Goal: Task Accomplishment & Management: Complete application form

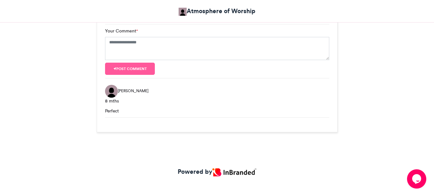
scroll to position [719, 0]
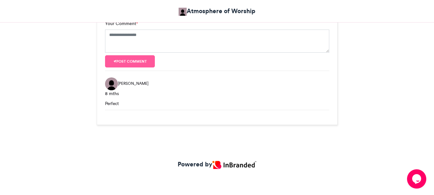
click at [231, 166] on img at bounding box center [234, 165] width 44 height 8
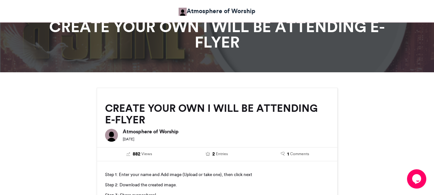
scroll to position [31, 0]
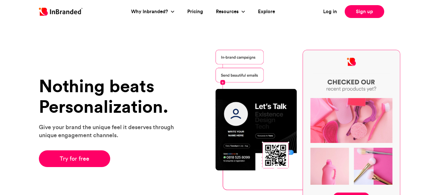
click at [78, 161] on link "Try for free" at bounding box center [75, 158] width 72 height 17
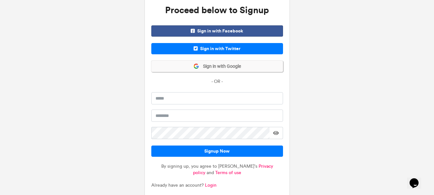
click at [222, 68] on span "Sign in with Google" at bounding box center [220, 66] width 42 height 6
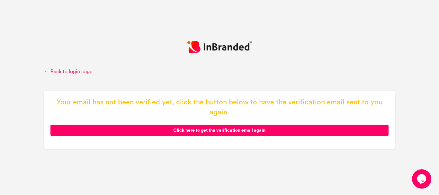
click at [74, 69] on link "← Back to login page" at bounding box center [219, 71] width 351 height 7
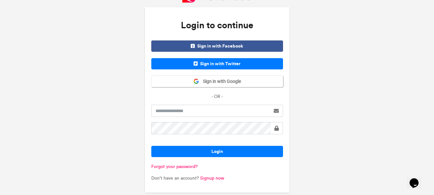
scroll to position [16, 0]
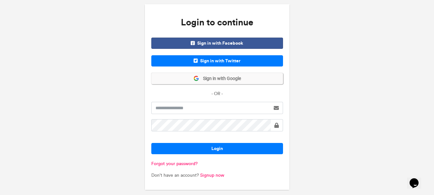
click at [227, 77] on span "Sign in with Google" at bounding box center [220, 78] width 42 height 6
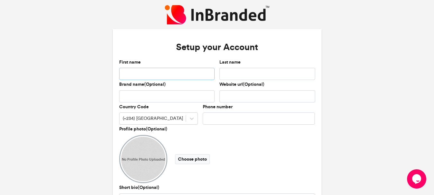
click at [160, 70] on input "First name" at bounding box center [167, 74] width 96 height 12
type input "******"
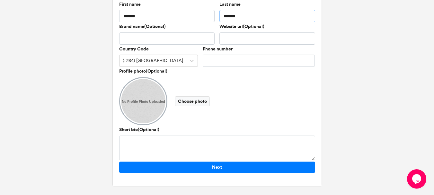
scroll to position [59, 0]
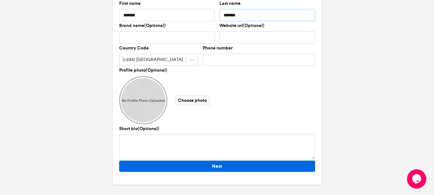
type input "*******"
click at [223, 167] on button "Next" at bounding box center [217, 166] width 196 height 11
type input "*"
type input "**********"
click at [223, 167] on button "Next" at bounding box center [217, 166] width 196 height 11
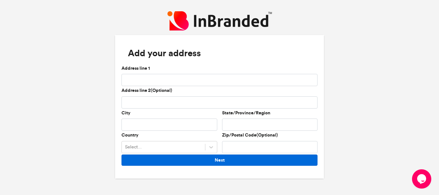
click at [190, 158] on button "Next" at bounding box center [219, 160] width 196 height 11
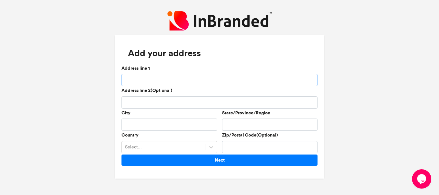
type input "*"
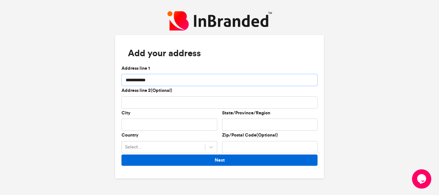
type input "**********"
click at [208, 159] on button "Next" at bounding box center [219, 160] width 196 height 11
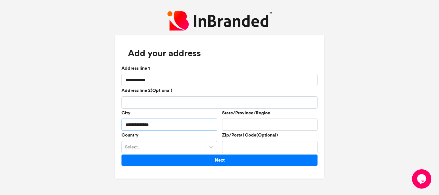
type input "**********"
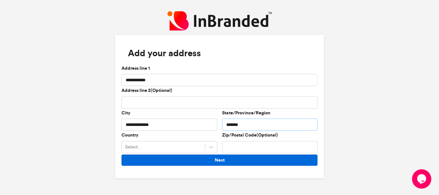
type input "******"
click at [195, 159] on button "Next" at bounding box center [219, 160] width 196 height 11
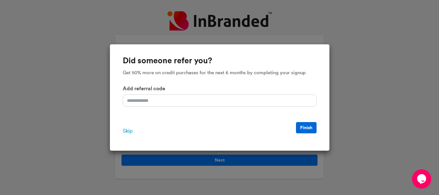
click at [304, 127] on button "Finish" at bounding box center [306, 127] width 21 height 11
click at [125, 131] on span "Skip" at bounding box center [128, 131] width 10 height 8
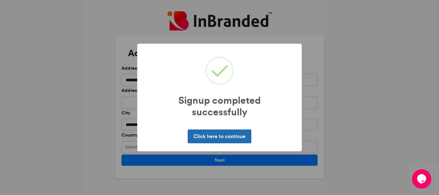
click at [232, 135] on button "Click here to continue" at bounding box center [219, 135] width 63 height 13
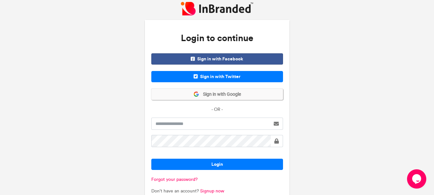
click at [277, 97] on button "Sign in with Google" at bounding box center [217, 94] width 132 height 11
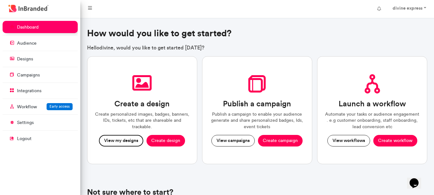
click at [102, 137] on button "View my designs" at bounding box center [121, 141] width 44 height 12
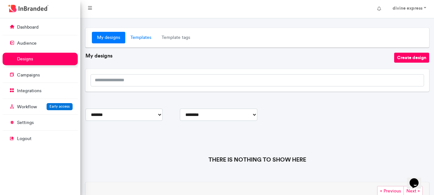
click at [140, 36] on link "Templates" at bounding box center [140, 38] width 31 height 12
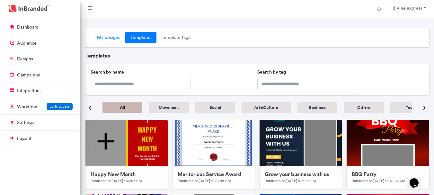
click at [98, 39] on link "My designs" at bounding box center [108, 38] width 33 height 12
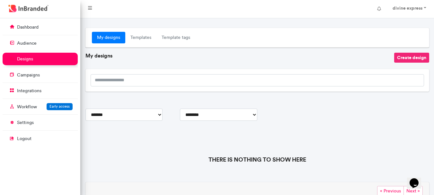
click at [422, 56] on button "Create design" at bounding box center [411, 58] width 35 height 10
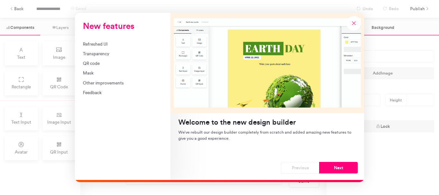
drag, startPoint x: 111, startPoint y: 53, endPoint x: 114, endPoint y: 78, distance: 24.9
click at [114, 78] on div "Refreshed UI Transparency QR code Mask Other improvements Feedback" at bounding box center [122, 68] width 79 height 55
click at [342, 169] on button "Next" at bounding box center [338, 168] width 39 height 12
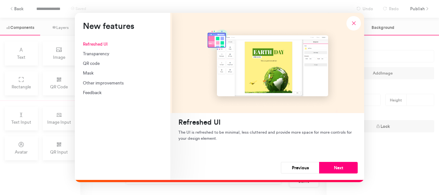
click at [342, 169] on button "Next" at bounding box center [338, 168] width 39 height 12
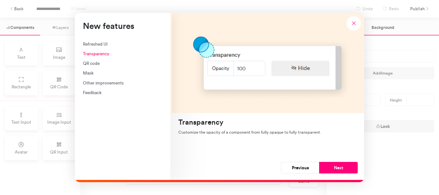
click at [342, 169] on button "Next" at bounding box center [338, 168] width 39 height 12
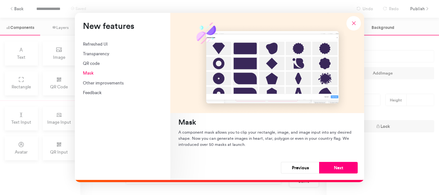
click at [342, 169] on button "Next" at bounding box center [338, 168] width 39 height 12
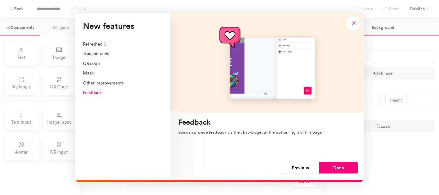
click at [342, 169] on button "Done" at bounding box center [338, 168] width 39 height 12
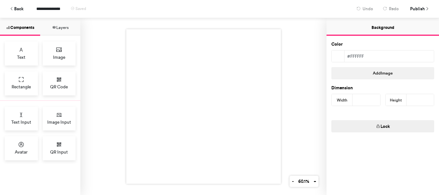
click at [342, 169] on div "Color #ffffff Add Image Dimension Width *** Height *** Lock" at bounding box center [382, 115] width 112 height 159
click at [56, 123] on span "Image Input" at bounding box center [59, 122] width 24 height 6
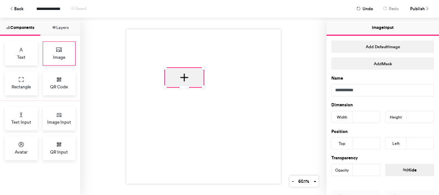
click at [63, 53] on div "Image" at bounding box center [59, 53] width 33 height 24
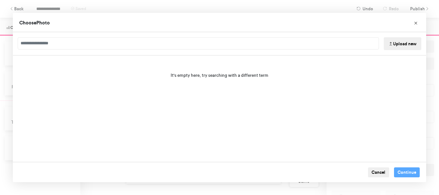
click at [407, 43] on button "Upload new" at bounding box center [403, 43] width 38 height 13
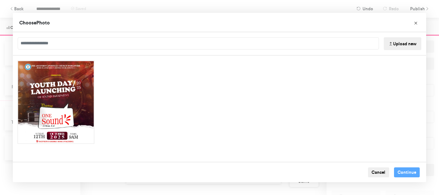
drag, startPoint x: 438, startPoint y: 84, endPoint x: 432, endPoint y: 131, distance: 47.9
click at [432, 131] on div "Choose Photo Upload new Cancel Continue" at bounding box center [219, 97] width 439 height 195
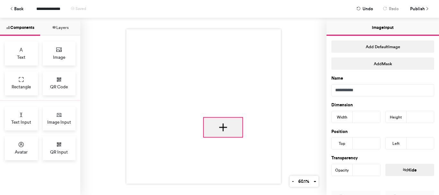
drag, startPoint x: 179, startPoint y: 85, endPoint x: 219, endPoint y: 135, distance: 63.8
click at [219, 135] on div at bounding box center [203, 106] width 155 height 155
type input "***"
click at [105, 113] on div at bounding box center [203, 106] width 246 height 177
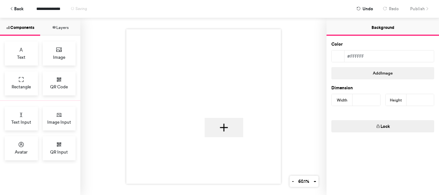
click at [190, 92] on div at bounding box center [203, 106] width 155 height 155
click at [56, 52] on div "Image" at bounding box center [59, 53] width 33 height 24
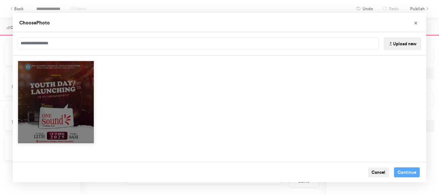
click at [59, 101] on div "Choose Image" at bounding box center [55, 102] width 77 height 84
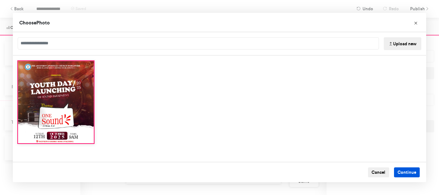
click at [395, 170] on button "Continue" at bounding box center [407, 172] width 26 height 10
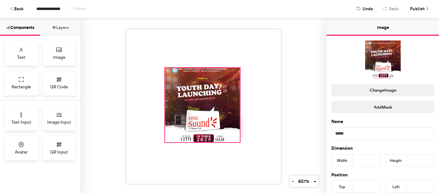
drag, startPoint x: 200, startPoint y: 107, endPoint x: 237, endPoint y: 140, distance: 48.7
click at [237, 140] on div at bounding box center [203, 106] width 155 height 155
type input "***"
click at [64, 30] on button "Layers" at bounding box center [60, 27] width 40 height 18
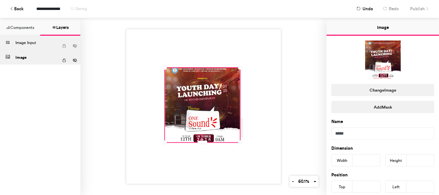
click at [42, 45] on div "Image Input" at bounding box center [36, 43] width 43 height 14
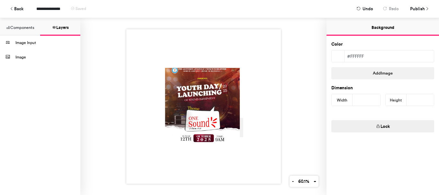
drag, startPoint x: 241, startPoint y: 125, endPoint x: 239, endPoint y: 108, distance: 17.5
click at [239, 108] on div at bounding box center [203, 106] width 155 height 155
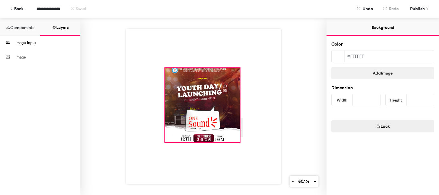
click at [222, 133] on div at bounding box center [202, 105] width 75 height 74
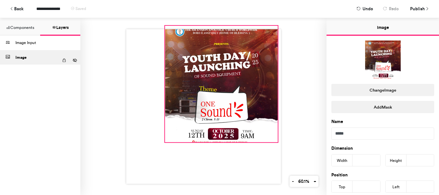
drag, startPoint x: 239, startPoint y: 64, endPoint x: 277, endPoint y: 22, distance: 56.6
click at [277, 22] on div at bounding box center [203, 106] width 246 height 177
type input "***"
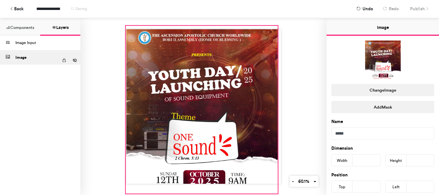
drag, startPoint x: 162, startPoint y: 140, endPoint x: 123, endPoint y: 191, distance: 64.6
click at [123, 191] on div at bounding box center [203, 106] width 246 height 177
type input "***"
type input "**"
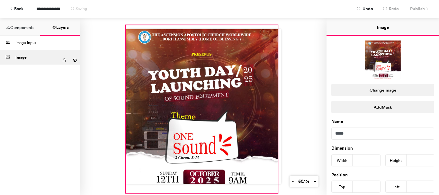
click at [201, 149] on div at bounding box center [202, 109] width 152 height 168
type input "***"
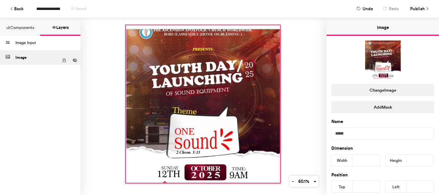
drag, startPoint x: 274, startPoint y: 188, endPoint x: 277, endPoint y: 178, distance: 10.5
click at [277, 178] on div at bounding box center [203, 106] width 155 height 155
type input "***"
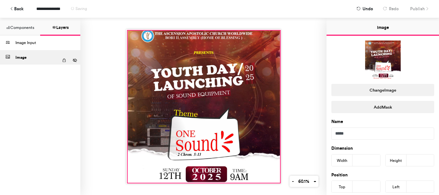
drag, startPoint x: 122, startPoint y: 22, endPoint x: 124, endPoint y: 27, distance: 5.8
click at [126, 29] on div at bounding box center [203, 106] width 155 height 155
type input "***"
type input "*"
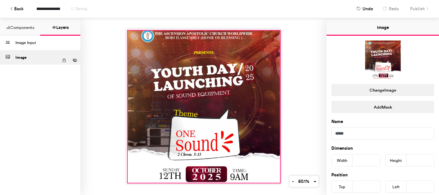
type input "*"
click at [151, 35] on div at bounding box center [204, 107] width 152 height 152
click at [187, 56] on div at bounding box center [204, 107] width 152 height 152
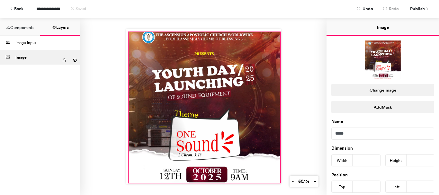
click at [126, 30] on div at bounding box center [203, 106] width 155 height 155
type input "***"
type input "**"
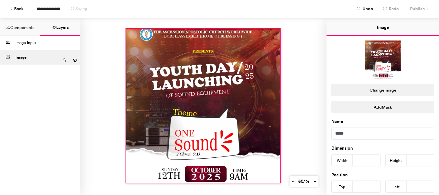
drag, startPoint x: 126, startPoint y: 30, endPoint x: 123, endPoint y: 27, distance: 4.3
click at [123, 27] on div at bounding box center [203, 106] width 246 height 177
type input "***"
type input "**"
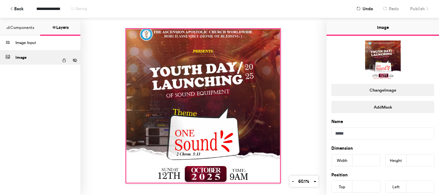
type input "**"
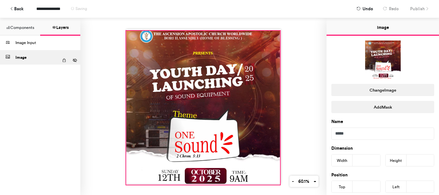
click at [179, 43] on div at bounding box center [203, 108] width 154 height 154
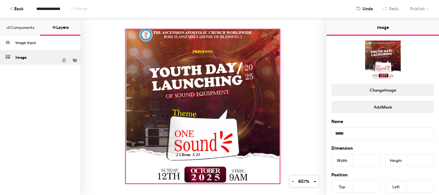
click at [179, 42] on div at bounding box center [203, 107] width 154 height 154
type input "*"
type input "**"
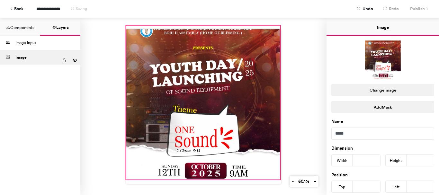
drag, startPoint x: 198, startPoint y: 180, endPoint x: 199, endPoint y: 176, distance: 3.5
click at [199, 176] on div at bounding box center [203, 106] width 155 height 155
type input "***"
type input "**"
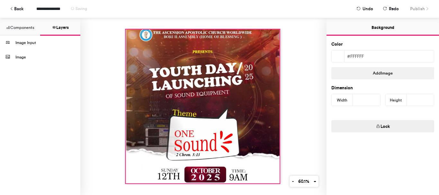
click at [199, 176] on div at bounding box center [203, 107] width 154 height 154
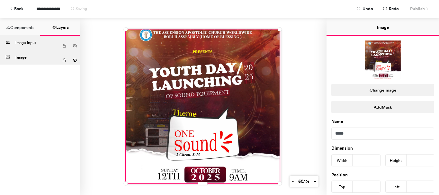
click at [26, 45] on div "Image Input" at bounding box center [36, 43] width 43 height 14
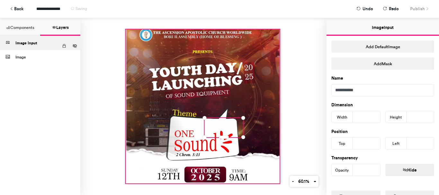
click at [213, 115] on div at bounding box center [203, 107] width 154 height 154
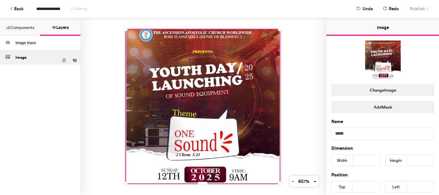
click at [219, 126] on div at bounding box center [203, 107] width 154 height 154
click at [34, 42] on div "Image Input" at bounding box center [36, 43] width 43 height 14
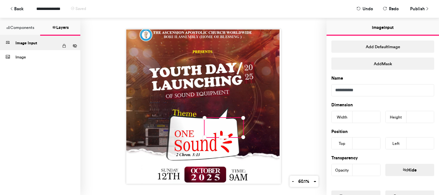
click at [76, 47] on icon at bounding box center [75, 46] width 4 height 6
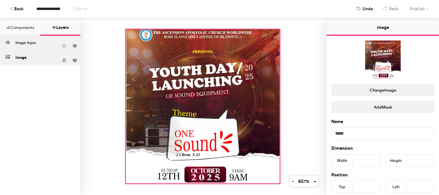
click at [224, 115] on div at bounding box center [203, 107] width 154 height 154
click at [29, 47] on div "Image Input" at bounding box center [36, 43] width 43 height 14
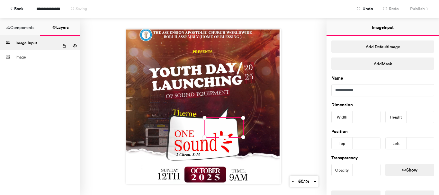
click at [65, 46] on icon at bounding box center [64, 46] width 4 height 4
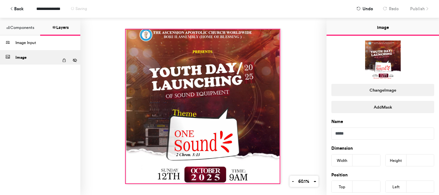
click at [223, 117] on div at bounding box center [203, 107] width 154 height 154
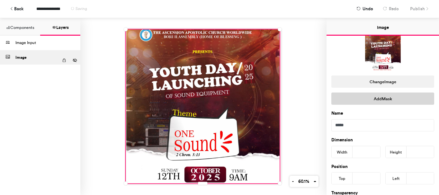
click at [375, 101] on button "Add Mask" at bounding box center [382, 99] width 103 height 12
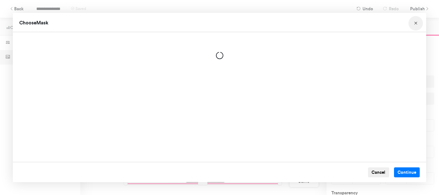
click at [415, 22] on icon "Choose Image" at bounding box center [415, 23] width 4 height 4
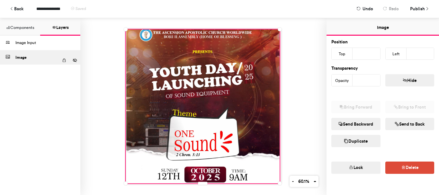
scroll to position [141, 0]
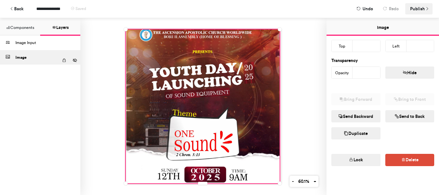
click at [424, 8] on span "Publish" at bounding box center [417, 8] width 15 height 11
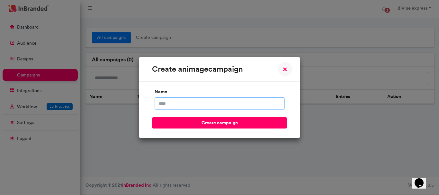
click at [174, 108] on input "name" at bounding box center [220, 103] width 130 height 12
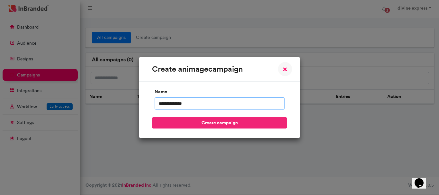
type input "**********"
click at [244, 121] on button "create campaign" at bounding box center [219, 122] width 135 height 11
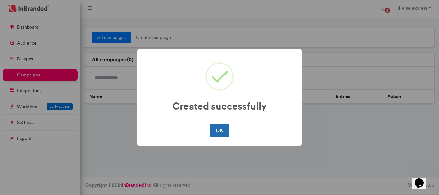
click at [227, 128] on button "OK" at bounding box center [219, 130] width 19 height 13
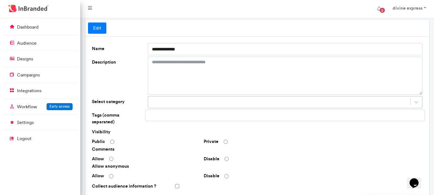
scroll to position [17, 0]
click at [190, 67] on textarea "Description" at bounding box center [285, 76] width 275 height 38
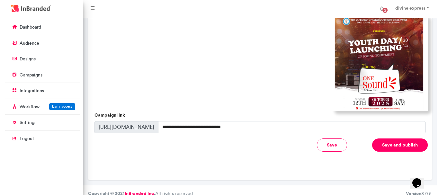
scroll to position [222, 0]
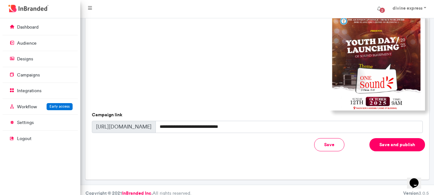
click at [384, 78] on img at bounding box center [377, 62] width 96 height 96
click at [405, 143] on button "Save and publish" at bounding box center [397, 144] width 56 height 13
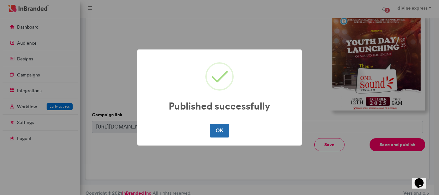
click at [222, 135] on button "OK" at bounding box center [219, 130] width 19 height 13
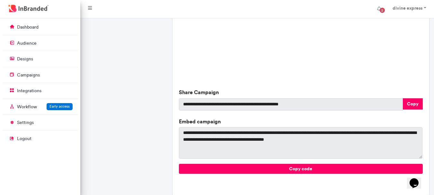
scroll to position [242, 0]
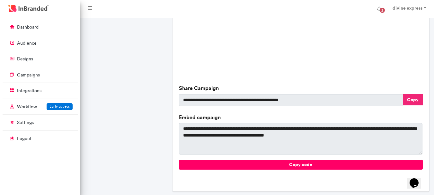
click at [412, 102] on button "Copy" at bounding box center [413, 99] width 20 height 11
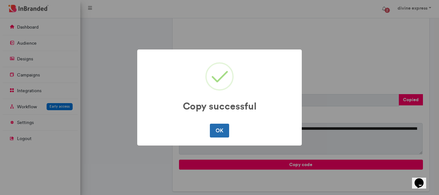
click at [220, 130] on button "OK" at bounding box center [219, 130] width 19 height 13
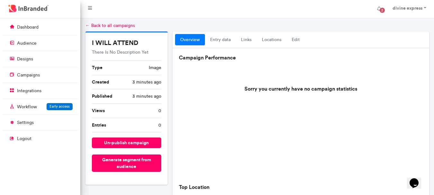
scroll to position [0, 0]
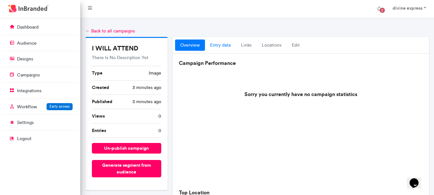
click at [227, 43] on link "entry data" at bounding box center [220, 46] width 31 height 12
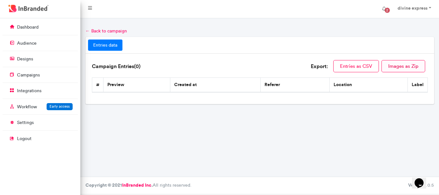
click at [408, 66] on button "Images as Zip" at bounding box center [403, 66] width 44 height 12
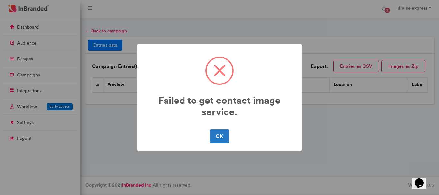
click at [206, 135] on div "OK No Cancel" at bounding box center [220, 136] width 152 height 17
click at [217, 136] on button "OK" at bounding box center [219, 135] width 19 height 13
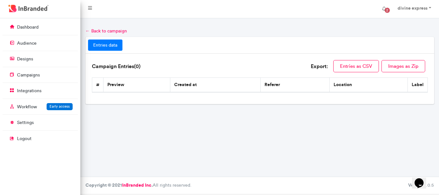
click at [42, 19] on div "dashboard audience designs campaigns integrations Workflow Early access setting…" at bounding box center [40, 106] width 80 height 177
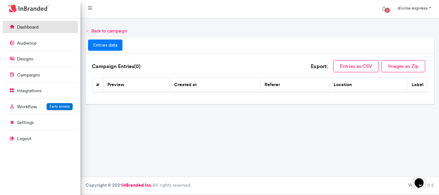
click at [40, 26] on link "dashboard" at bounding box center [40, 27] width 75 height 12
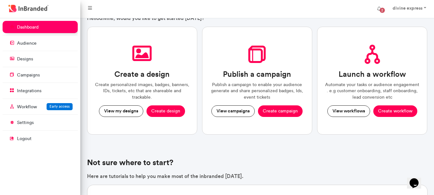
scroll to position [31, 0]
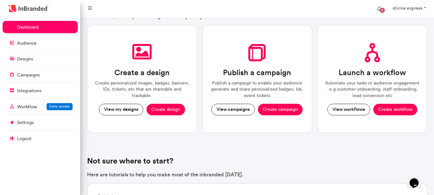
click at [378, 10] on span "2" at bounding box center [382, 10] width 10 height 10
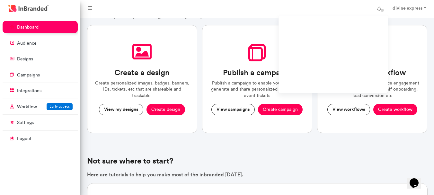
click at [286, 157] on h4 "Not sure where to start?" at bounding box center [257, 160] width 340 height 9
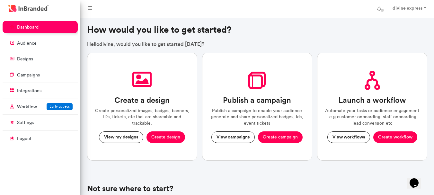
scroll to position [0, 0]
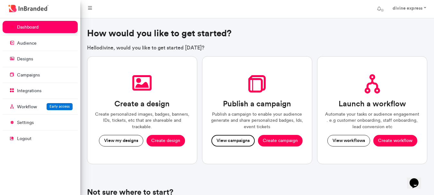
click at [240, 142] on button "View campaigns" at bounding box center [232, 141] width 43 height 12
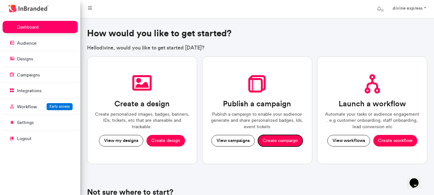
click at [293, 142] on button "Create campaign" at bounding box center [280, 141] width 45 height 12
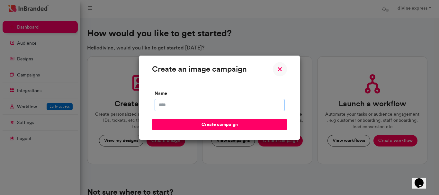
click at [201, 101] on input "name" at bounding box center [220, 105] width 130 height 12
type input "**********"
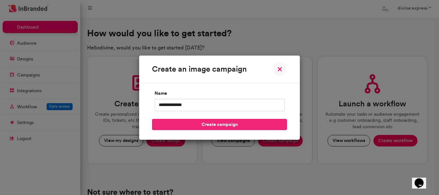
click at [207, 128] on button "create campaign" at bounding box center [219, 124] width 135 height 11
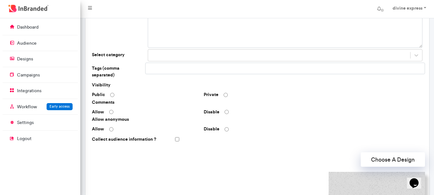
scroll to position [64, 0]
click at [329, 41] on form "**********" at bounding box center [257, 155] width 331 height 319
click at [419, 54] on icon at bounding box center [416, 55] width 6 height 6
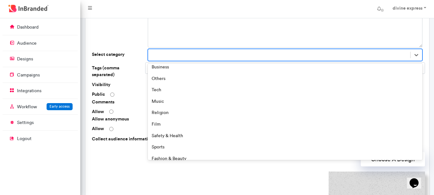
scroll to position [49, 0]
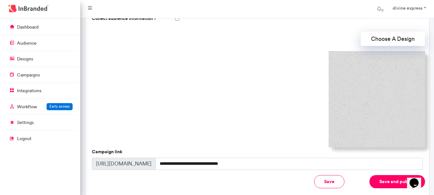
scroll to position [182, 0]
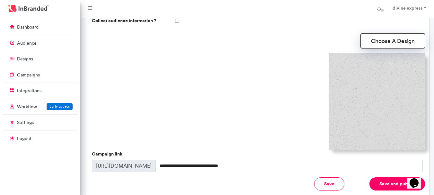
click at [401, 34] on button "Choose A Design" at bounding box center [393, 41] width 64 height 14
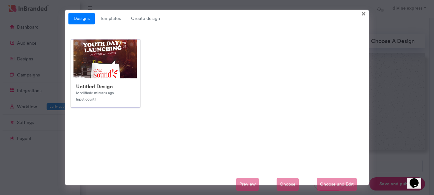
click at [87, 84] on h6 "Untitled Design" at bounding box center [105, 87] width 58 height 6
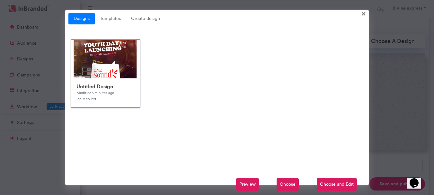
click at [347, 182] on span "Choose and Edit" at bounding box center [337, 184] width 40 height 13
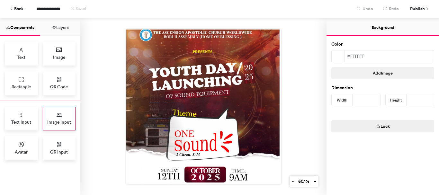
click at [57, 114] on icon at bounding box center [59, 115] width 6 height 6
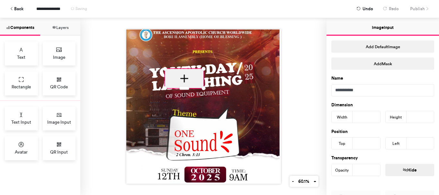
type input "***"
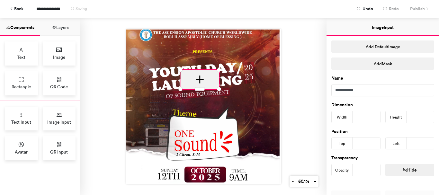
type input "***"
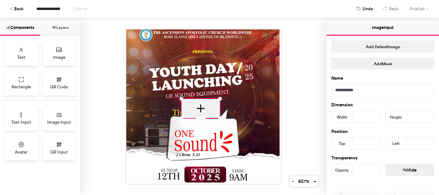
type input "***"
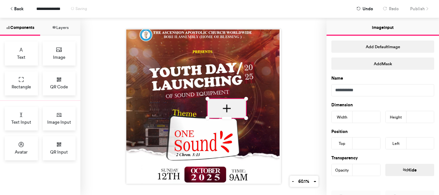
type input "***"
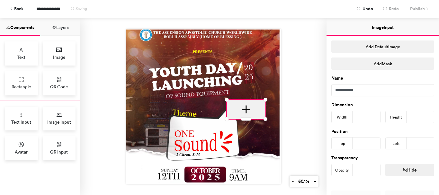
type input "***"
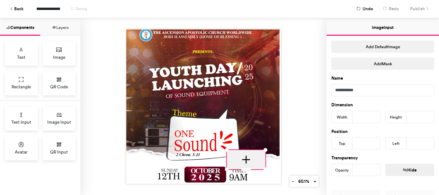
type input "***"
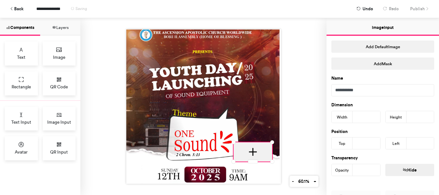
type input "***"
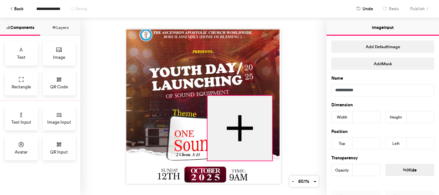
drag, startPoint x: 230, startPoint y: 140, endPoint x: 204, endPoint y: 94, distance: 52.5
click at [204, 94] on div at bounding box center [203, 106] width 155 height 155
type input "***"
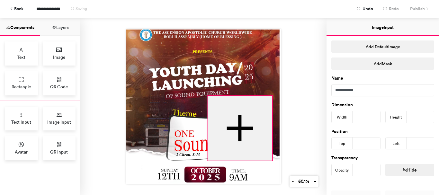
type input "***"
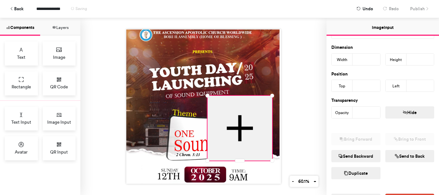
scroll to position [97, 0]
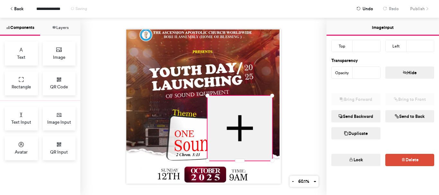
click at [62, 25] on button "Layers" at bounding box center [60, 27] width 40 height 18
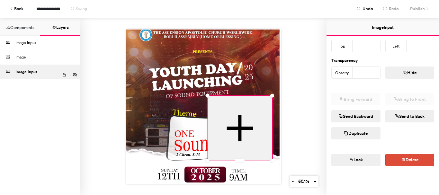
click at [428, 10] on div "**********" at bounding box center [219, 9] width 429 height 18
click at [31, 43] on div "Image Input" at bounding box center [36, 43] width 43 height 14
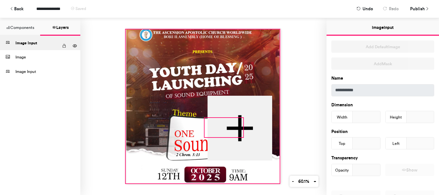
click at [199, 123] on div at bounding box center [203, 107] width 154 height 154
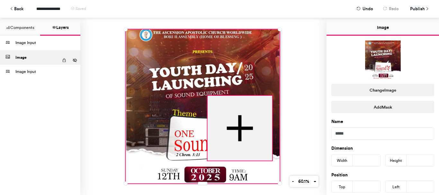
click at [254, 116] on div at bounding box center [239, 128] width 65 height 65
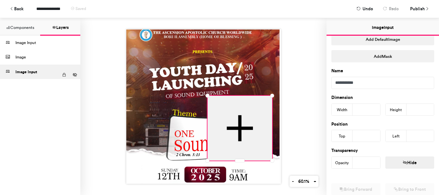
scroll to position [0, 0]
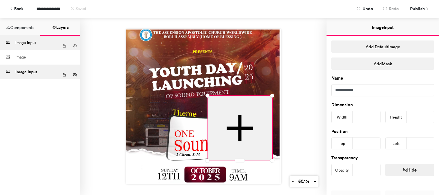
click at [26, 45] on div "Image Input" at bounding box center [36, 43] width 43 height 14
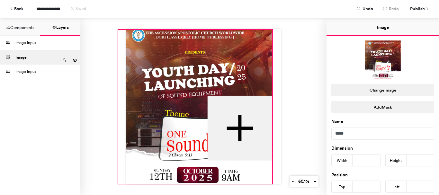
drag, startPoint x: 201, startPoint y: 124, endPoint x: 193, endPoint y: 124, distance: 8.4
click at [193, 124] on div at bounding box center [195, 107] width 154 height 154
type input "*"
type input "***"
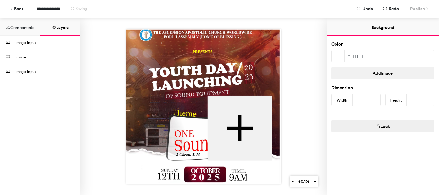
click at [16, 29] on button "Components" at bounding box center [20, 27] width 40 height 18
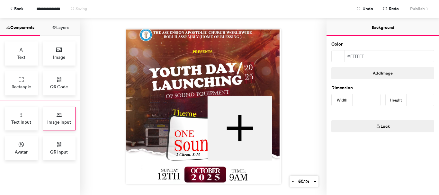
click at [64, 114] on div "Image Input" at bounding box center [59, 119] width 33 height 24
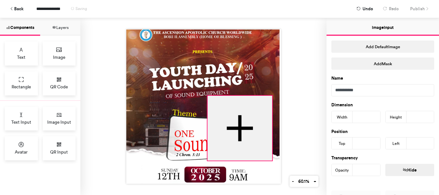
click at [246, 114] on div at bounding box center [239, 128] width 65 height 65
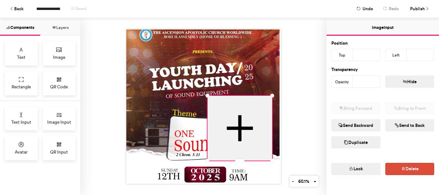
scroll to position [89, 0]
drag, startPoint x: 367, startPoint y: 81, endPoint x: 333, endPoint y: 75, distance: 35.2
click at [333, 75] on div "Opacity ***" at bounding box center [355, 81] width 49 height 12
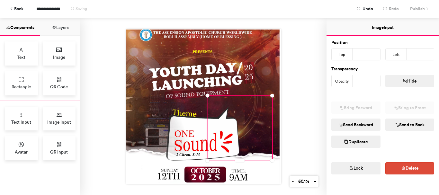
click at [411, 84] on button "Hide" at bounding box center [409, 81] width 49 height 12
type input "***"
click at [411, 84] on button "Show" at bounding box center [409, 81] width 49 height 12
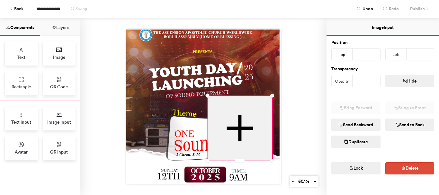
click at [411, 84] on button "Hide" at bounding box center [409, 81] width 49 height 12
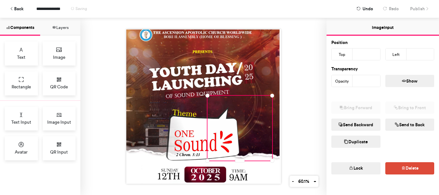
click at [411, 84] on button "Show" at bounding box center [409, 81] width 49 height 12
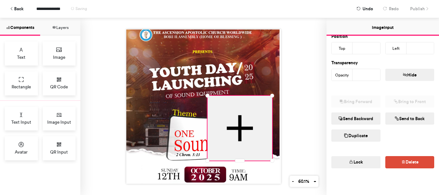
scroll to position [97, 0]
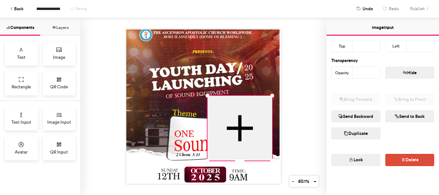
click at [274, 67] on div at bounding box center [203, 107] width 154 height 154
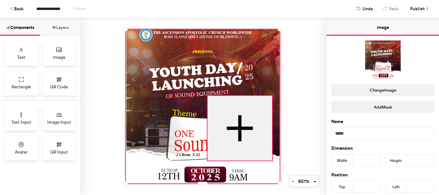
click at [252, 107] on div at bounding box center [239, 128] width 65 height 65
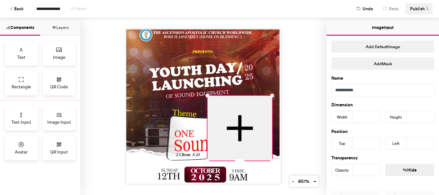
click at [421, 9] on span "Publish" at bounding box center [417, 8] width 15 height 11
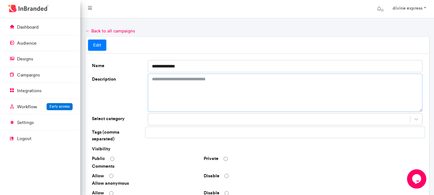
click at [187, 83] on textarea "Description" at bounding box center [285, 93] width 275 height 38
type textarea "**********"
drag, startPoint x: 186, startPoint y: 66, endPoint x: 124, endPoint y: 59, distance: 62.4
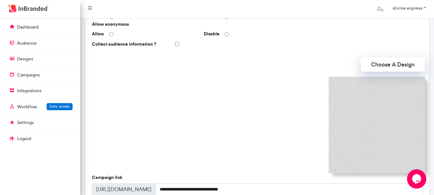
scroll to position [142, 0]
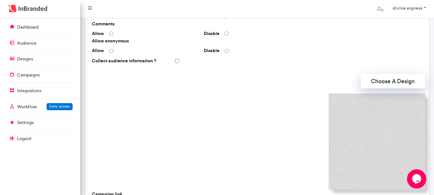
type input "**********"
click at [383, 75] on button "Choose A Design" at bounding box center [393, 81] width 64 height 14
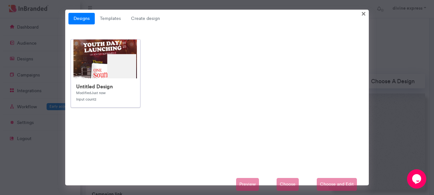
click at [117, 84] on h6 "Untitled Design" at bounding box center [105, 87] width 58 height 6
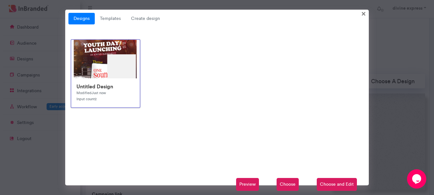
click at [287, 186] on span "Choose" at bounding box center [288, 184] width 22 height 13
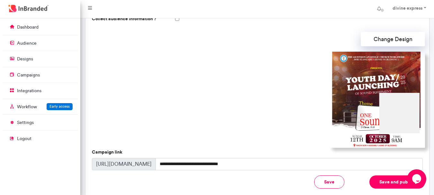
scroll to position [192, 0]
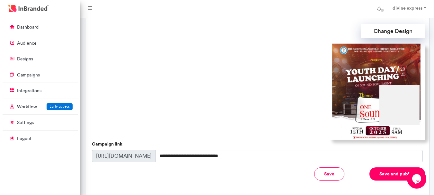
click at [388, 168] on button "Save and publish" at bounding box center [397, 173] width 56 height 13
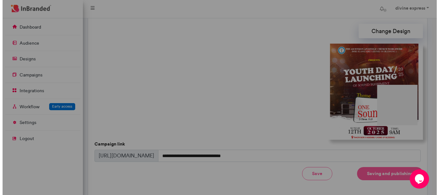
scroll to position [193, 0]
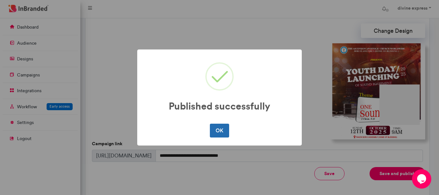
click at [219, 131] on button "OK" at bounding box center [219, 130] width 19 height 13
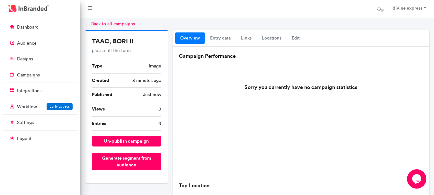
scroll to position [0, 0]
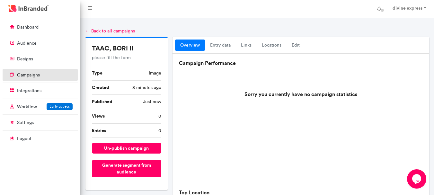
click at [30, 77] on p "campaigns" at bounding box center [28, 75] width 23 height 6
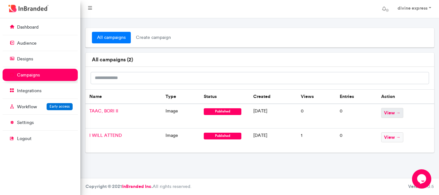
click at [399, 114] on span "view →" at bounding box center [392, 113] width 22 height 10
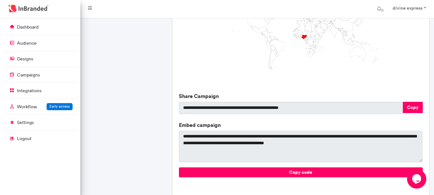
scroll to position [213, 0]
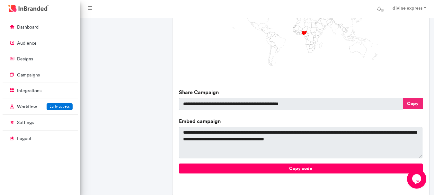
click at [414, 101] on button "Copy" at bounding box center [413, 103] width 20 height 11
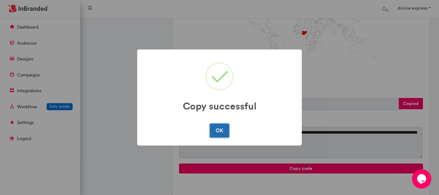
click at [217, 130] on button "OK" at bounding box center [219, 130] width 19 height 13
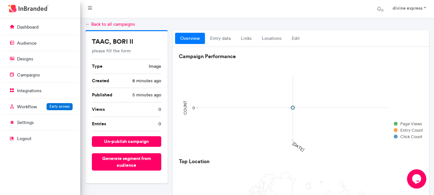
scroll to position [0, 0]
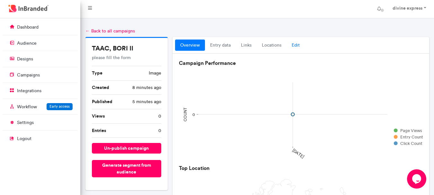
click at [293, 45] on link "Edit" at bounding box center [296, 46] width 18 height 12
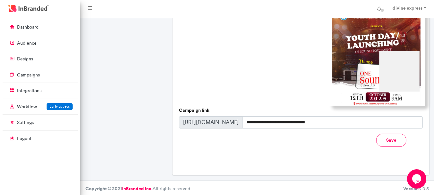
scroll to position [225, 0]
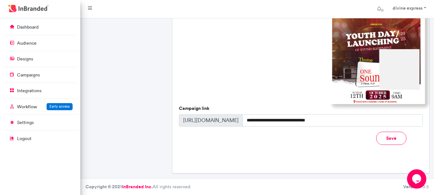
click at [394, 60] on img at bounding box center [377, 56] width 96 height 96
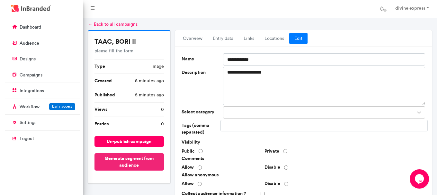
scroll to position [7, 0]
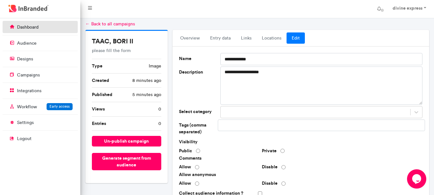
click at [39, 30] on link "dashboard" at bounding box center [40, 27] width 75 height 12
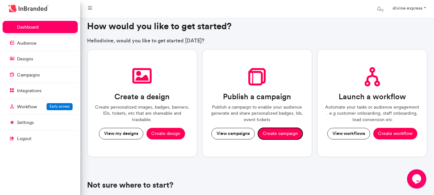
click at [281, 133] on button "Create campaign" at bounding box center [280, 134] width 45 height 12
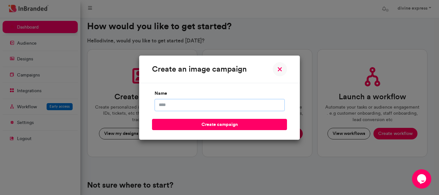
click at [214, 109] on input "name" at bounding box center [220, 105] width 130 height 12
type input "**********"
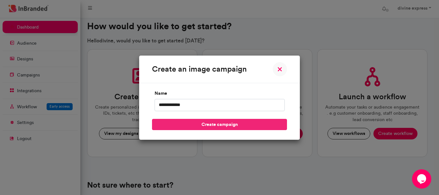
click at [198, 127] on button "create campaign" at bounding box center [219, 124] width 135 height 11
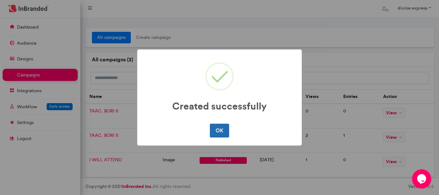
click at [227, 129] on button "OK" at bounding box center [219, 130] width 19 height 13
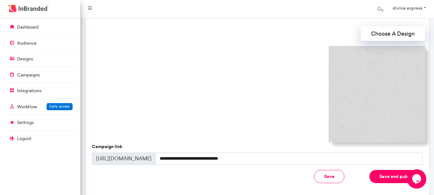
scroll to position [192, 0]
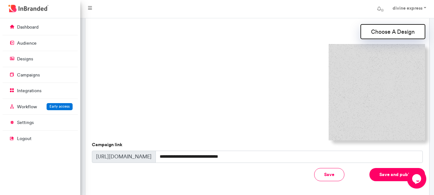
click at [374, 25] on button "Choose A Design" at bounding box center [393, 31] width 64 height 14
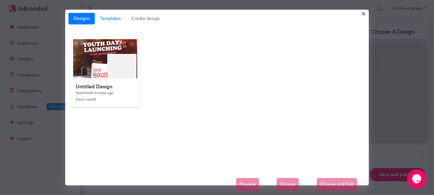
click at [103, 17] on link "Templates" at bounding box center [110, 19] width 31 height 12
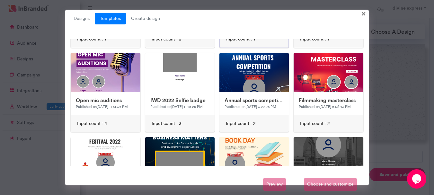
scroll to position [74, 0]
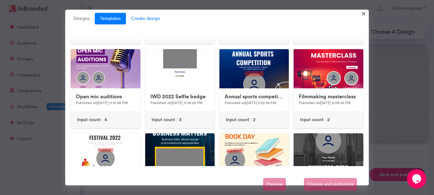
click at [151, 23] on span "Create design" at bounding box center [145, 19] width 39 height 12
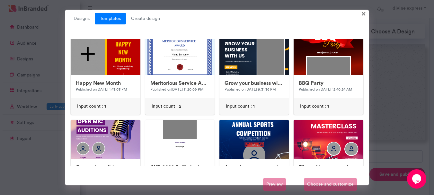
scroll to position [0, 0]
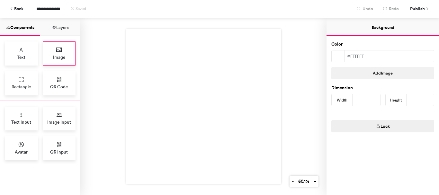
click at [55, 50] on div "Image" at bounding box center [59, 53] width 33 height 24
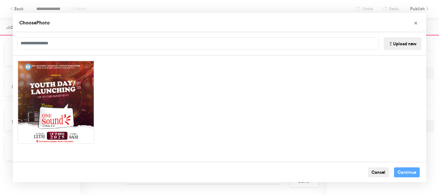
click at [394, 42] on button "Upload new" at bounding box center [403, 43] width 38 height 13
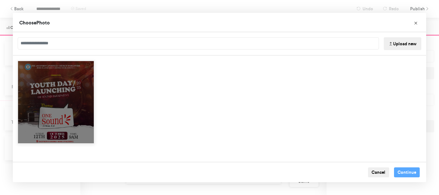
click at [47, 75] on div "Choose Image" at bounding box center [55, 102] width 77 height 84
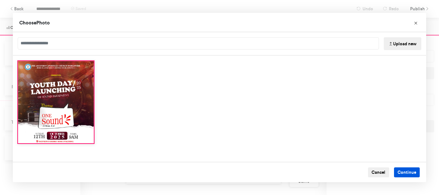
click at [402, 172] on button "Continue" at bounding box center [407, 172] width 26 height 10
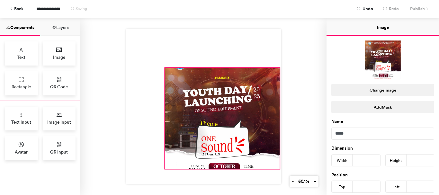
drag, startPoint x: 201, startPoint y: 108, endPoint x: 279, endPoint y: 169, distance: 98.3
click at [279, 169] on div at bounding box center [203, 106] width 246 height 177
type input "***"
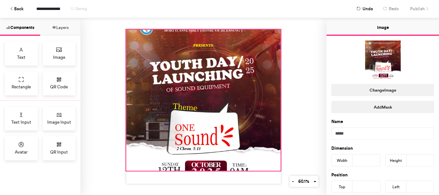
drag, startPoint x: 161, startPoint y: 66, endPoint x: 122, endPoint y: 27, distance: 54.5
click at [122, 27] on div at bounding box center [203, 106] width 246 height 177
type input "***"
type input "*"
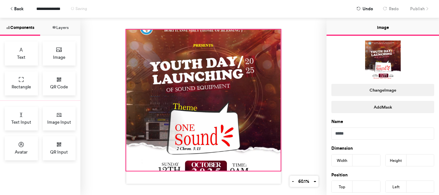
type input "**"
click at [200, 168] on div at bounding box center [203, 106] width 155 height 155
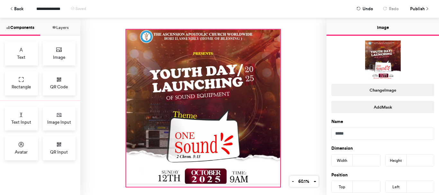
drag, startPoint x: 279, startPoint y: 169, endPoint x: 278, endPoint y: 185, distance: 16.1
click at [278, 185] on div at bounding box center [203, 106] width 246 height 177
type input "***"
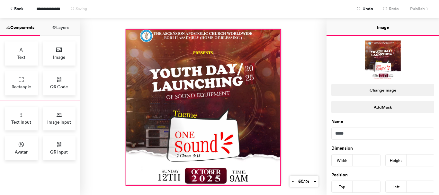
click at [123, 183] on div at bounding box center [203, 106] width 246 height 177
type input "***"
click at [20, 45] on div "Text" at bounding box center [21, 53] width 33 height 24
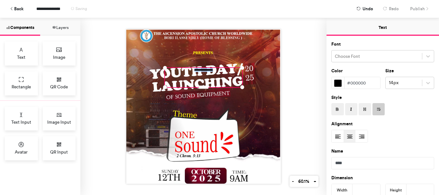
drag, startPoint x: 190, startPoint y: 67, endPoint x: 233, endPoint y: 77, distance: 43.7
click at [233, 77] on div "**********" at bounding box center [203, 77] width 77 height 19
click at [425, 57] on icon at bounding box center [428, 56] width 6 height 6
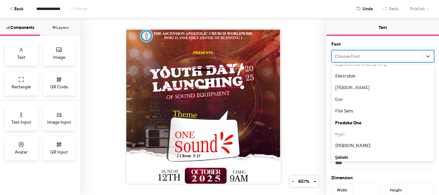
scroll to position [368, 0]
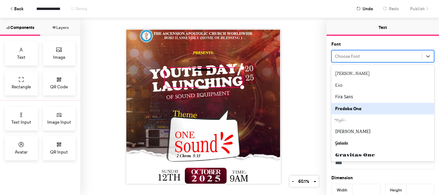
click at [383, 108] on div "Fredoka One" at bounding box center [382, 109] width 103 height 12
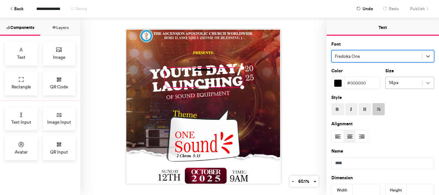
click at [423, 79] on div at bounding box center [428, 83] width 12 height 12
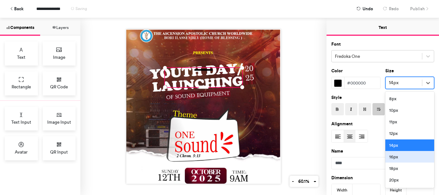
scroll to position [84, 0]
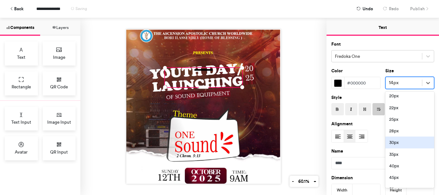
click at [399, 144] on div "30px" at bounding box center [409, 143] width 49 height 12
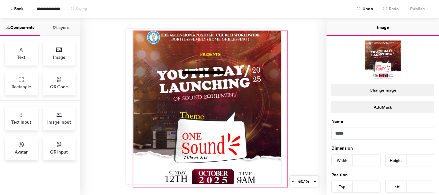
drag, startPoint x: 208, startPoint y: 65, endPoint x: 215, endPoint y: 67, distance: 7.6
click at [215, 67] on div "**********" at bounding box center [203, 106] width 155 height 155
type input "**"
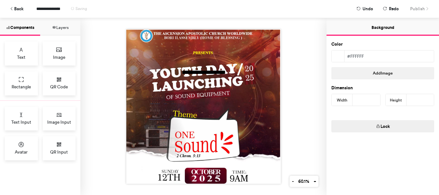
click at [204, 68] on div "**********" at bounding box center [203, 77] width 77 height 19
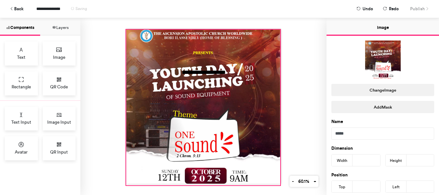
click at [202, 65] on div at bounding box center [203, 108] width 154 height 156
click at [202, 68] on div "**********" at bounding box center [203, 77] width 77 height 19
click at [202, 65] on div at bounding box center [203, 108] width 154 height 156
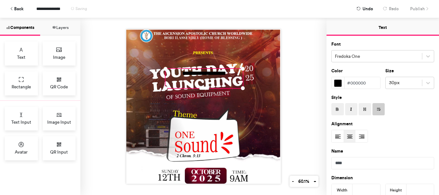
click at [201, 66] on div at bounding box center [203, 108] width 154 height 156
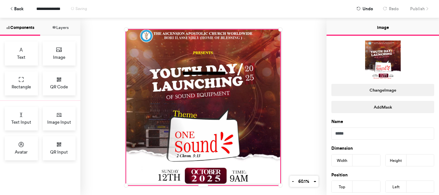
click at [192, 64] on div at bounding box center [203, 108] width 154 height 156
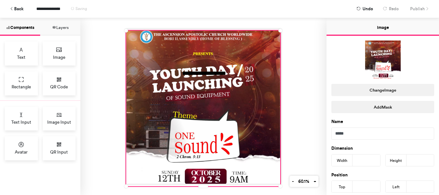
type input "*"
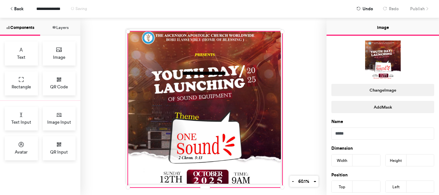
type input "**"
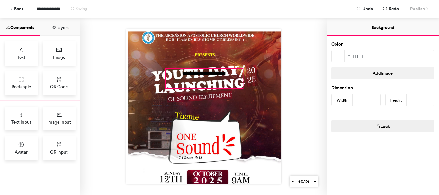
click at [181, 66] on div at bounding box center [205, 109] width 154 height 156
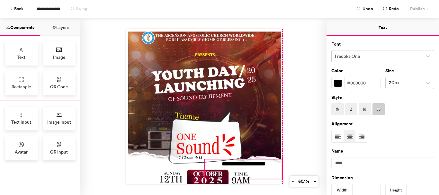
drag, startPoint x: 227, startPoint y: 67, endPoint x: 265, endPoint y: 157, distance: 98.2
click at [265, 159] on div "**********" at bounding box center [243, 168] width 77 height 19
type input "***"
click at [61, 30] on button "Layers" at bounding box center [60, 27] width 40 height 18
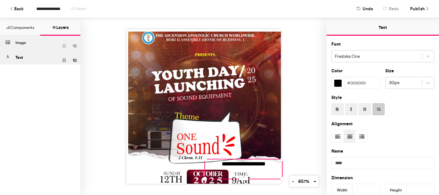
click at [44, 41] on div "Image" at bounding box center [36, 43] width 43 height 14
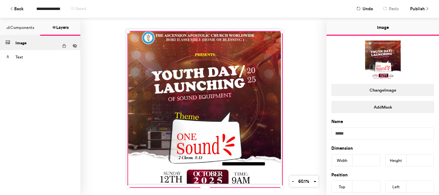
click at [25, 26] on button "Components" at bounding box center [20, 27] width 40 height 18
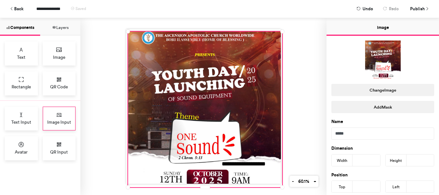
click at [64, 111] on div "Image Input" at bounding box center [59, 119] width 33 height 24
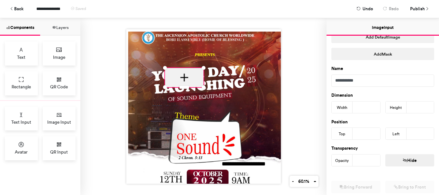
scroll to position [0, 0]
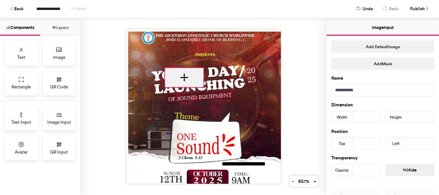
click at [182, 74] on div at bounding box center [184, 77] width 39 height 19
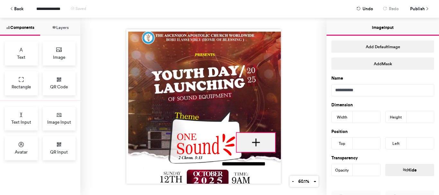
drag, startPoint x: 182, startPoint y: 74, endPoint x: 253, endPoint y: 142, distance: 98.2
click at [253, 142] on div at bounding box center [255, 142] width 39 height 19
type input "***"
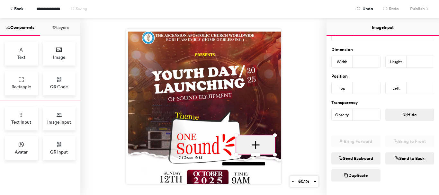
scroll to position [65, 0]
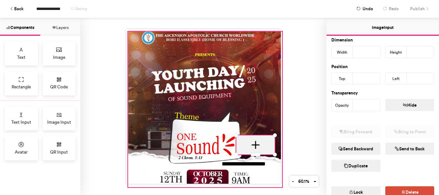
click at [238, 99] on div at bounding box center [205, 109] width 154 height 156
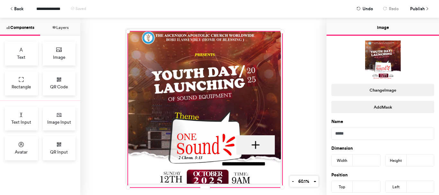
click at [303, 41] on div "**********" at bounding box center [203, 106] width 246 height 177
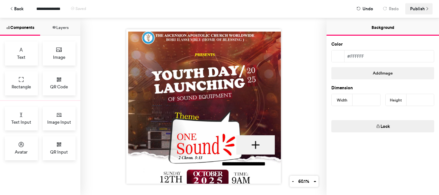
click at [429, 9] on icon at bounding box center [427, 9] width 4 height 4
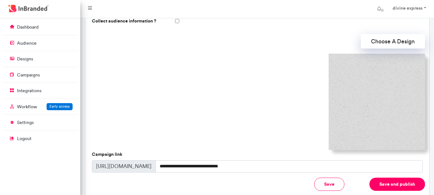
scroll to position [177, 80]
click at [353, 93] on img at bounding box center [377, 102] width 96 height 96
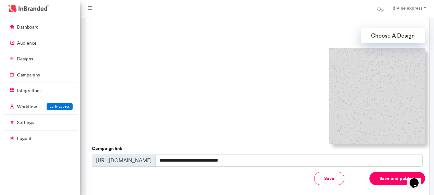
scroll to position [192, 0]
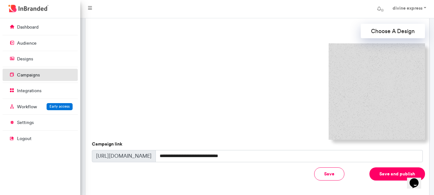
click at [58, 75] on link "campaigns" at bounding box center [40, 75] width 75 height 12
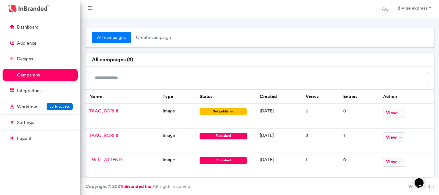
click at [438, 113] on section "all campaigns create campaign all campaigns ( 3 ) Name Type Status Created View…" at bounding box center [259, 102] width 358 height 149
click at [395, 111] on span "view →" at bounding box center [394, 113] width 22 height 10
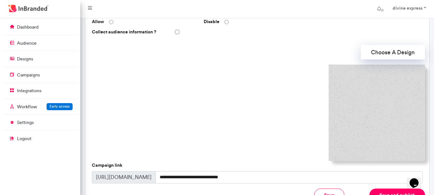
scroll to position [171, 0]
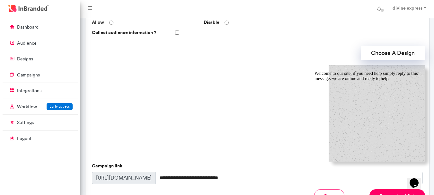
click at [314, 71] on icon "Chat attention grabber" at bounding box center [314, 71] width 0 height 0
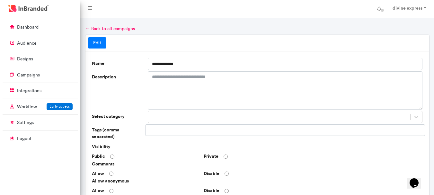
scroll to position [2, 0]
click at [379, 11] on span at bounding box center [382, 10] width 10 height 10
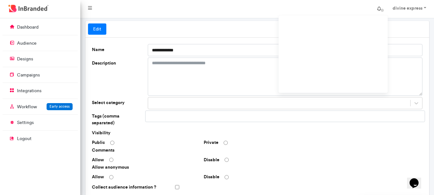
scroll to position [0, 0]
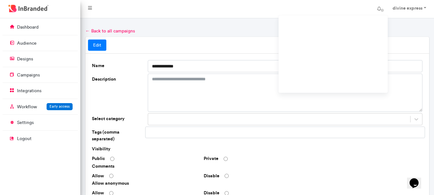
click at [419, 30] on div "← Back to all campaigns" at bounding box center [257, 31] width 344 height 6
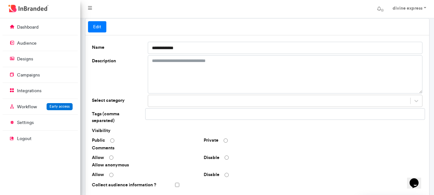
scroll to position [34, 0]
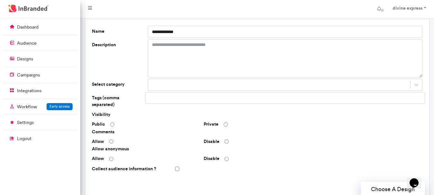
click at [322, 95] on div at bounding box center [285, 98] width 280 height 12
click at [412, 86] on div at bounding box center [417, 85] width 12 height 12
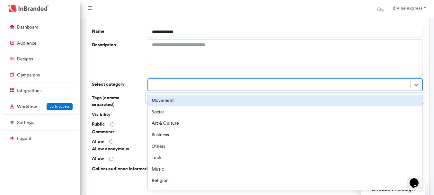
click at [430, 84] on div "**********" at bounding box center [257, 187] width 349 height 369
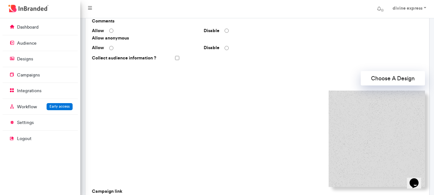
scroll to position [146, 0]
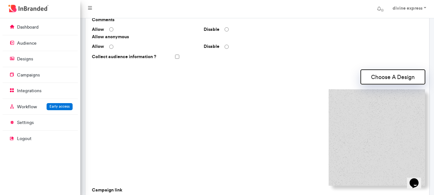
click at [391, 70] on button "Choose A Design" at bounding box center [393, 77] width 64 height 14
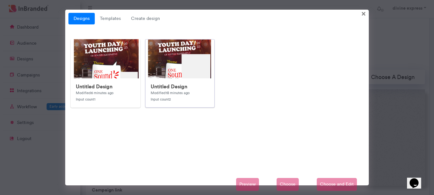
click at [185, 63] on img at bounding box center [274, 168] width 257 height 257
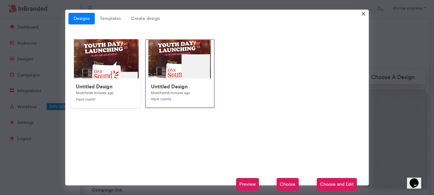
click at [243, 178] on span "Preview" at bounding box center [247, 184] width 23 height 13
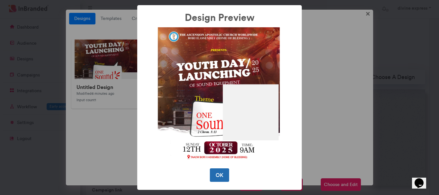
click at [218, 171] on button "OK" at bounding box center [219, 174] width 19 height 13
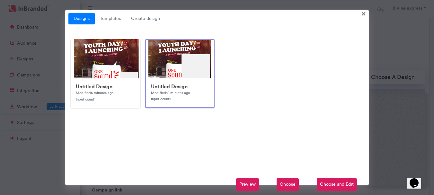
click at [298, 182] on span "Choose" at bounding box center [288, 184] width 22 height 13
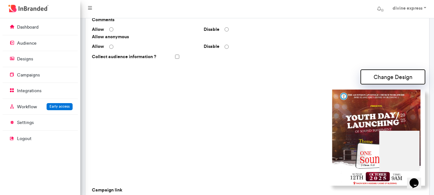
click at [391, 77] on button "Change Design" at bounding box center [393, 77] width 64 height 14
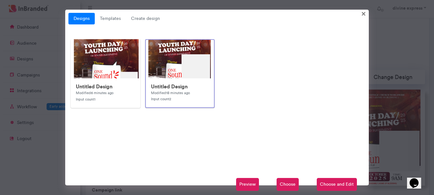
click at [337, 188] on span "Choose and Edit" at bounding box center [337, 184] width 40 height 13
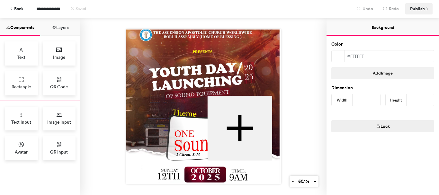
click at [423, 6] on span "Publish" at bounding box center [417, 8] width 15 height 11
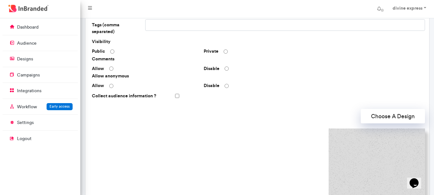
scroll to position [115, 0]
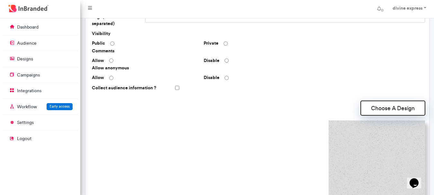
click at [391, 101] on button "Choose A Design" at bounding box center [393, 108] width 64 height 14
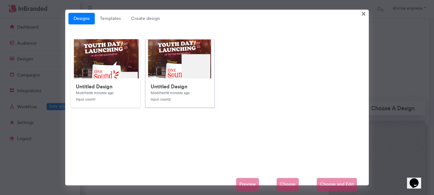
click at [181, 76] on img at bounding box center [274, 168] width 257 height 257
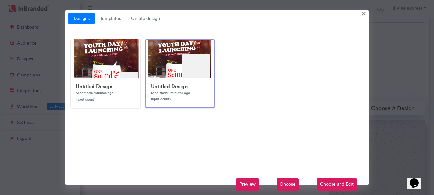
click at [293, 179] on span "Choose" at bounding box center [288, 184] width 22 height 13
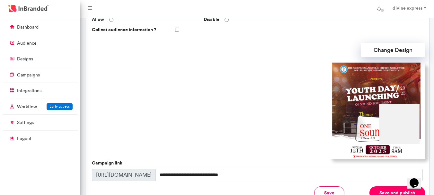
scroll to position [175, 0]
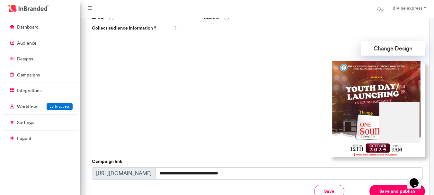
click at [394, 105] on img at bounding box center [377, 109] width 96 height 96
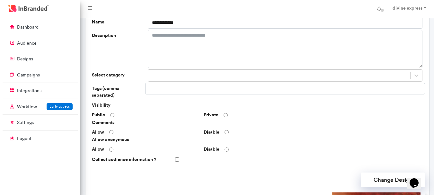
scroll to position [41, 0]
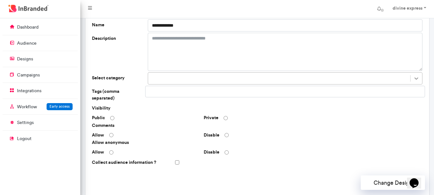
click at [415, 80] on icon at bounding box center [416, 78] width 6 height 6
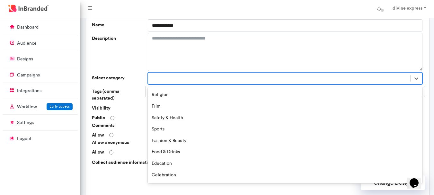
scroll to position [80, 0]
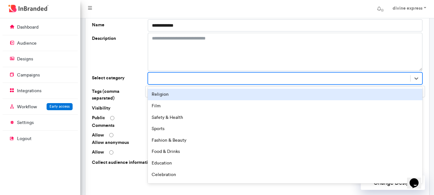
click at [188, 97] on div "Religion" at bounding box center [285, 95] width 275 height 12
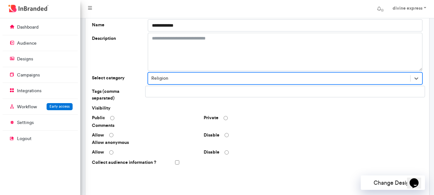
click at [179, 88] on input "text" at bounding box center [171, 91] width 46 height 11
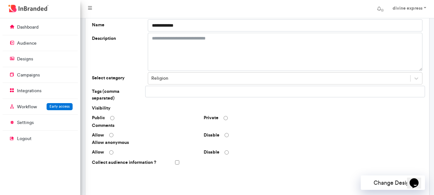
type input "*"
type input "****"
type input "**********"
type input "*"
click at [236, 93] on input "**********" at bounding box center [219, 92] width 46 height 11
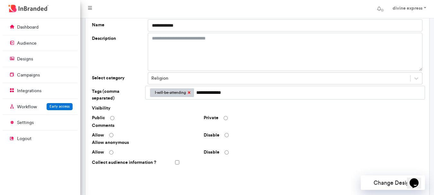
type input "**********"
click button "Don't want to use a template? Then click this button to use text" at bounding box center [0, 0] width 0 height 0
click at [227, 117] on div "Visibility Public Private Comments Allow Disable Allow anonymous Allow Disable …" at bounding box center [257, 136] width 331 height 63
click at [265, 115] on div "Private" at bounding box center [257, 118] width 112 height 6
click at [237, 89] on input "**********" at bounding box center [219, 92] width 46 height 11
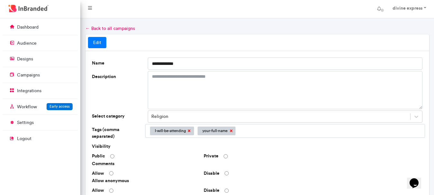
scroll to position [2, 0]
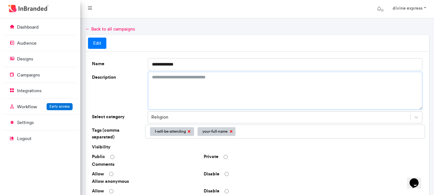
click at [231, 83] on textarea "Description" at bounding box center [285, 91] width 275 height 38
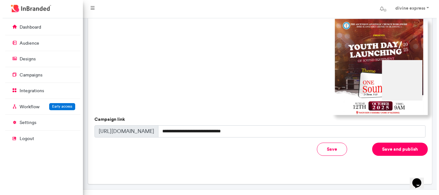
scroll to position [224, 0]
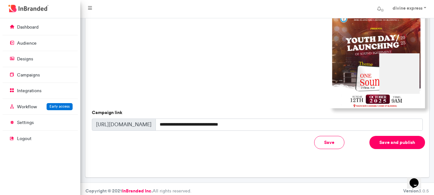
click at [375, 139] on button "Save and publish" at bounding box center [397, 142] width 56 height 13
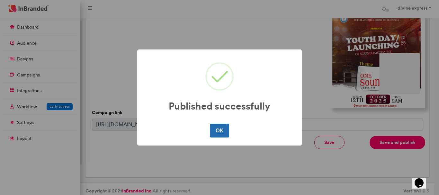
click at [216, 132] on button "OK" at bounding box center [219, 130] width 19 height 13
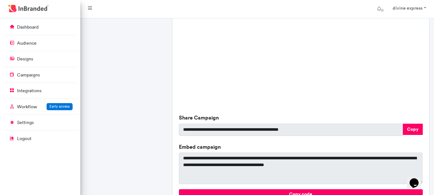
scroll to position [243, 0]
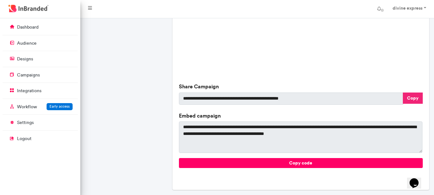
click at [412, 95] on button "Copy" at bounding box center [413, 98] width 20 height 11
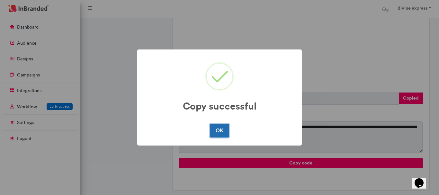
click at [217, 126] on button "OK" at bounding box center [219, 130] width 19 height 13
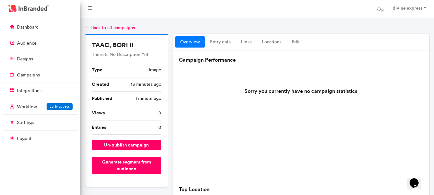
scroll to position [0, 0]
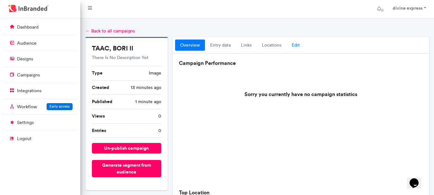
click at [296, 47] on link "Edit" at bounding box center [296, 46] width 18 height 12
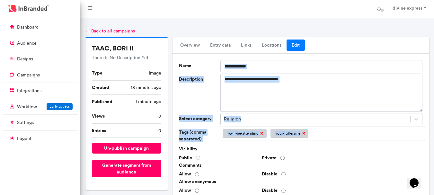
drag, startPoint x: 425, startPoint y: 58, endPoint x: 438, endPoint y: 134, distance: 77.3
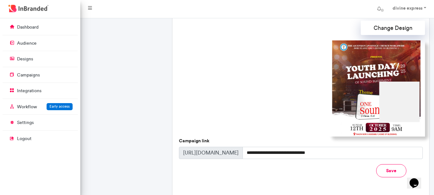
scroll to position [194, 0]
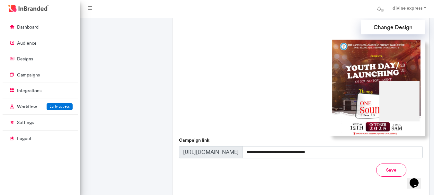
click at [393, 90] on img at bounding box center [377, 88] width 96 height 96
click at [34, 74] on p "campaigns" at bounding box center [28, 75] width 23 height 6
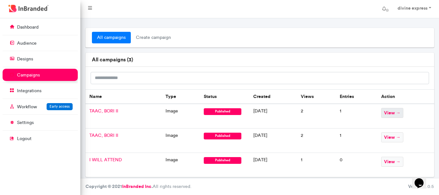
click at [397, 110] on span "view →" at bounding box center [392, 113] width 22 height 10
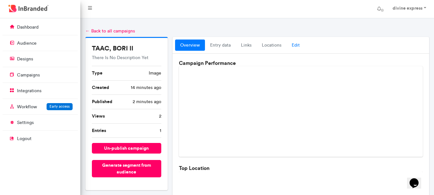
click at [293, 47] on link "Edit" at bounding box center [296, 46] width 18 height 12
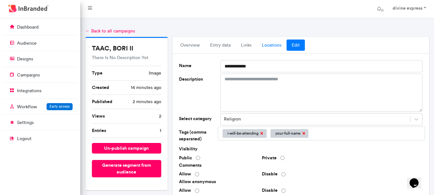
click at [270, 47] on link "locations" at bounding box center [272, 46] width 30 height 12
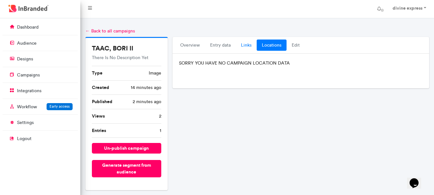
click at [236, 44] on link "links" at bounding box center [246, 46] width 21 height 12
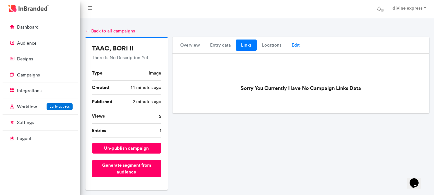
click at [287, 42] on link "Edit" at bounding box center [296, 46] width 18 height 12
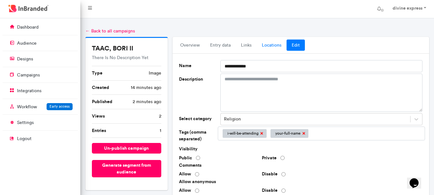
click at [270, 41] on link "locations" at bounding box center [272, 46] width 30 height 12
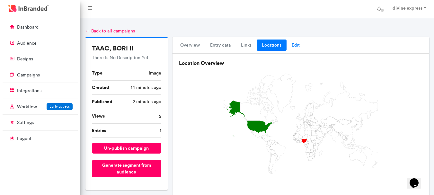
click at [290, 41] on link "Edit" at bounding box center [296, 46] width 18 height 12
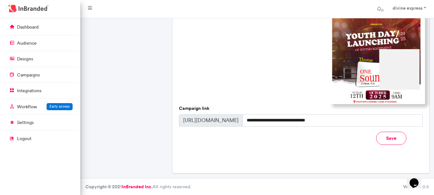
scroll to position [148, 0]
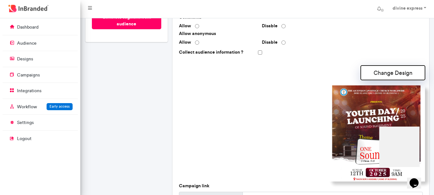
click at [377, 77] on button "Change Design" at bounding box center [393, 73] width 64 height 14
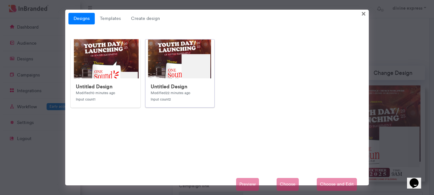
click at [156, 72] on img at bounding box center [274, 168] width 257 height 257
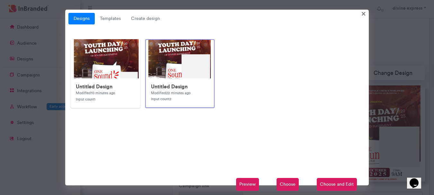
click at [324, 185] on span "Choose and Edit" at bounding box center [337, 184] width 40 height 13
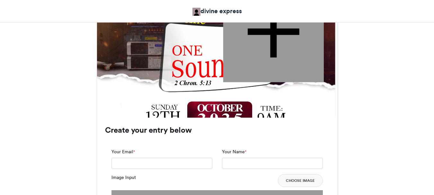
scroll to position [323, 0]
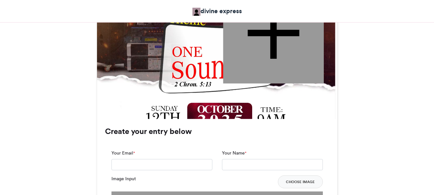
drag, startPoint x: 438, startPoint y: 94, endPoint x: 432, endPoint y: 100, distance: 8.9
click at [432, 100] on html "divine express TAAC, BORI II TAAC, BORI II divine express 19 secs ago 0 Views 0…" at bounding box center [217, 75] width 434 height 796
click at [275, 42] on div at bounding box center [273, 32] width 101 height 101
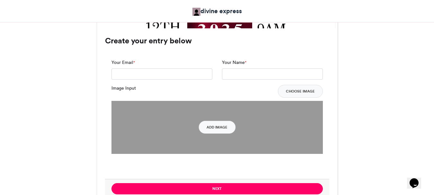
scroll to position [418, 0]
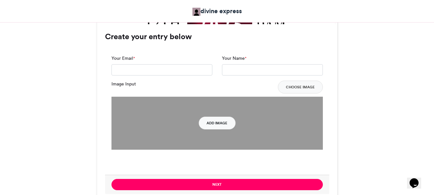
click at [224, 117] on button "Add Image" at bounding box center [217, 123] width 37 height 13
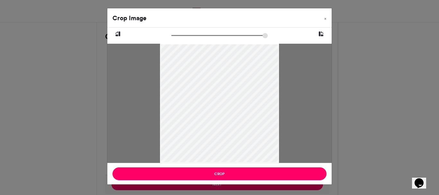
type input "******"
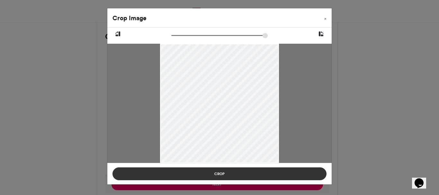
click at [217, 169] on button "Crop" at bounding box center [219, 173] width 214 height 13
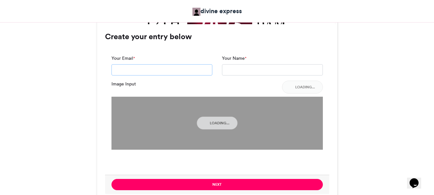
click at [153, 67] on input "Your Email *" at bounding box center [161, 70] width 101 height 12
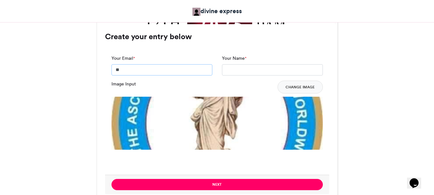
type input "*"
type input "**********"
click at [232, 73] on input "Your Name *" at bounding box center [272, 70] width 101 height 12
type input "**********"
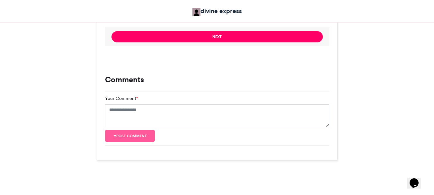
scroll to position [571, 0]
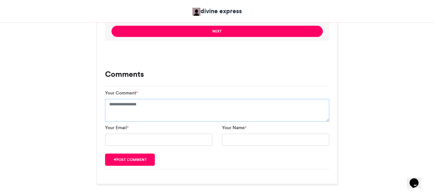
click at [189, 111] on textarea "Your Comment *" at bounding box center [217, 110] width 224 height 23
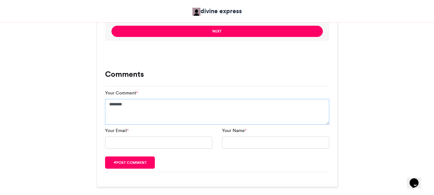
type textarea "********"
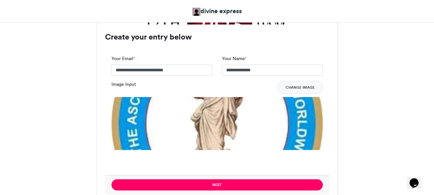
scroll to position [437, 0]
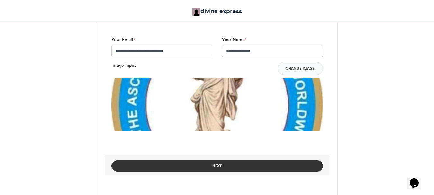
type input "****"
click at [286, 163] on button "Next" at bounding box center [216, 165] width 211 height 11
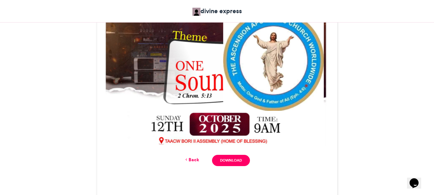
scroll to position [304, 0]
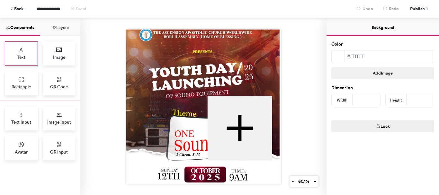
click at [27, 52] on div "Text" at bounding box center [21, 53] width 33 height 24
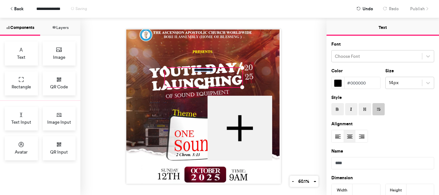
drag, startPoint x: 217, startPoint y: 67, endPoint x: 168, endPoint y: 67, distance: 48.2
click at [168, 68] on div "**********" at bounding box center [203, 77] width 77 height 19
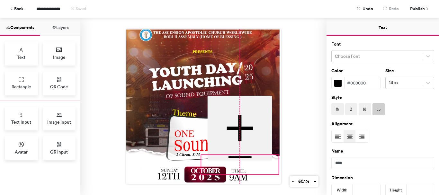
drag, startPoint x: 200, startPoint y: 84, endPoint x: 236, endPoint y: 172, distance: 94.2
click at [236, 172] on div "**********" at bounding box center [203, 106] width 155 height 155
type input "***"
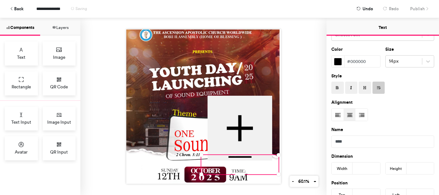
scroll to position [22, 0]
click at [294, 71] on div "**********" at bounding box center [203, 106] width 246 height 177
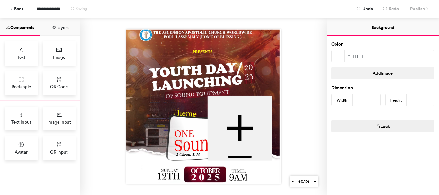
click at [310, 58] on div "**********" at bounding box center [203, 106] width 246 height 177
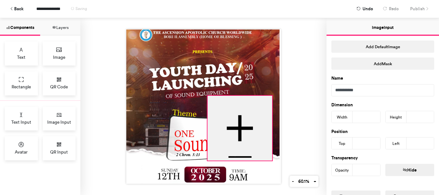
click at [241, 152] on div at bounding box center [239, 128] width 65 height 65
click at [423, 6] on span "Publish" at bounding box center [417, 8] width 15 height 11
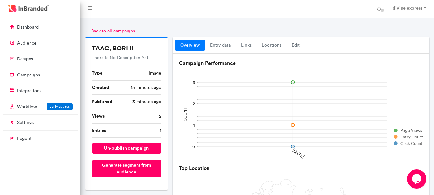
drag, startPoint x: 438, startPoint y: 40, endPoint x: 438, endPoint y: 31, distance: 9.6
click at [296, 44] on link "Edit" at bounding box center [296, 46] width 18 height 12
click at [295, 44] on link "Edit" at bounding box center [296, 46] width 18 height 12
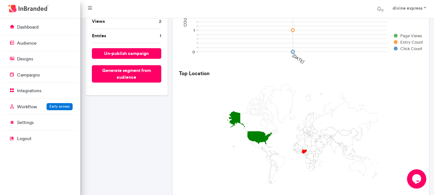
scroll to position [211, 0]
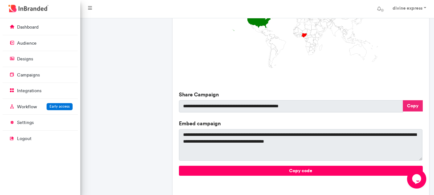
click at [407, 108] on button "Copy" at bounding box center [413, 105] width 20 height 11
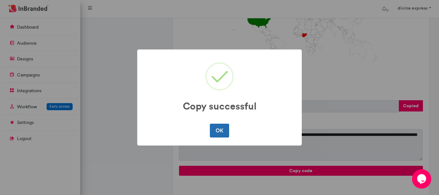
click at [224, 125] on button "OK" at bounding box center [219, 130] width 19 height 13
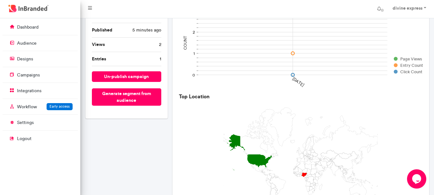
scroll to position [0, 0]
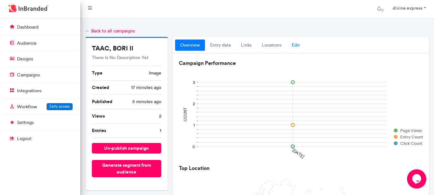
click at [295, 44] on link "Edit" at bounding box center [296, 46] width 18 height 12
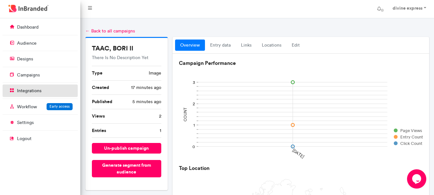
drag, startPoint x: 295, startPoint y: 44, endPoint x: 50, endPoint y: 88, distance: 248.4
click at [295, 44] on link "Edit" at bounding box center [296, 46] width 18 height 12
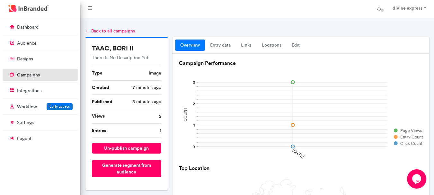
click at [37, 77] on p "campaigns" at bounding box center [28, 75] width 23 height 6
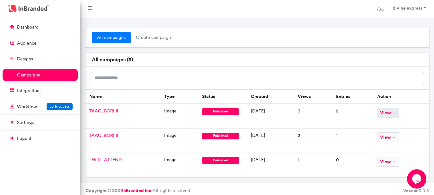
click at [384, 113] on span "view →" at bounding box center [388, 113] width 22 height 10
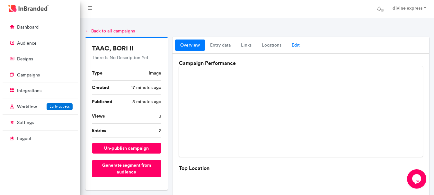
click at [298, 47] on link "Edit" at bounding box center [296, 46] width 18 height 12
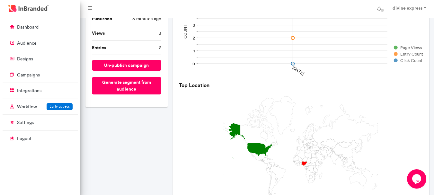
scroll to position [14, 0]
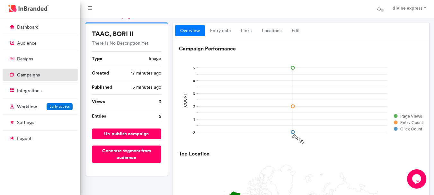
click at [38, 76] on p "campaigns" at bounding box center [28, 75] width 23 height 6
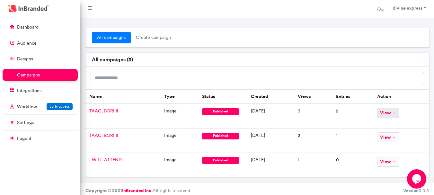
click at [394, 113] on span "view →" at bounding box center [388, 113] width 22 height 10
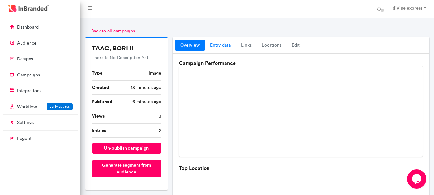
click at [224, 47] on link "entry data" at bounding box center [220, 46] width 31 height 12
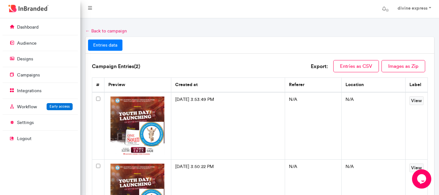
click at [96, 32] on link "← Back to campaign" at bounding box center [105, 30] width 41 height 5
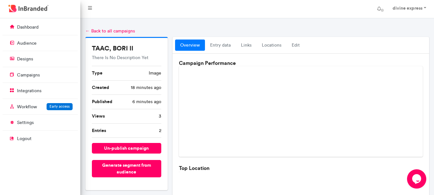
click at [305, 42] on ul "overview entry data links locations Edit" at bounding box center [301, 46] width 252 height 12
click at [289, 44] on link "Edit" at bounding box center [296, 46] width 18 height 12
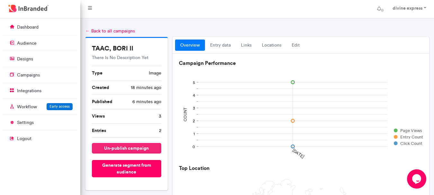
click at [132, 146] on button "un-publish campaign" at bounding box center [126, 148] width 69 height 11
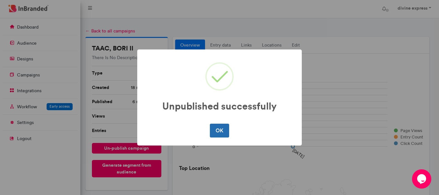
click at [223, 129] on button "OK" at bounding box center [219, 130] width 19 height 13
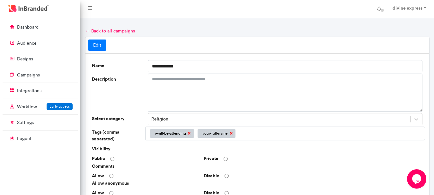
scroll to position [202, 0]
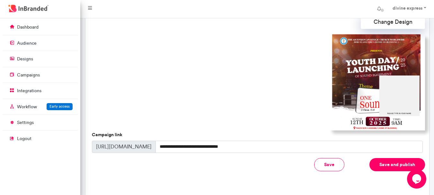
click at [398, 93] on img at bounding box center [377, 82] width 96 height 96
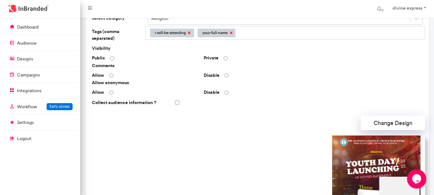
scroll to position [100, 0]
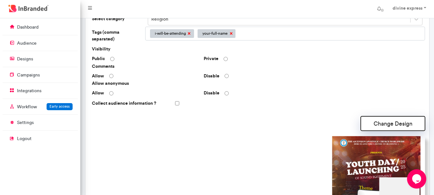
click at [382, 116] on button "Change Design" at bounding box center [393, 123] width 64 height 14
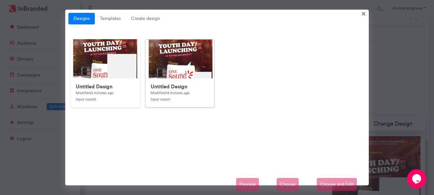
click at [184, 84] on h6 "Untitled Design" at bounding box center [180, 87] width 58 height 6
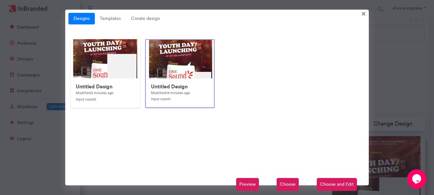
click at [333, 184] on span "Choose and Edit" at bounding box center [337, 184] width 40 height 13
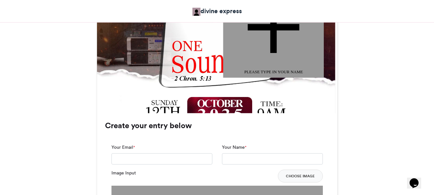
scroll to position [328, 0]
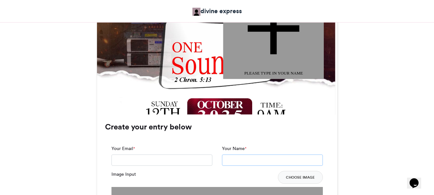
click at [243, 166] on input "Your Name *" at bounding box center [272, 161] width 101 height 12
type input "**********"
click at [164, 161] on input "Your Email *" at bounding box center [161, 161] width 101 height 12
type input "**********"
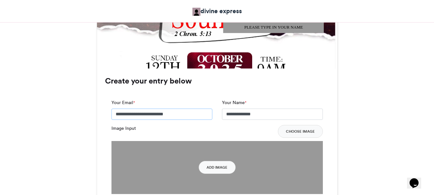
scroll to position [381, 0]
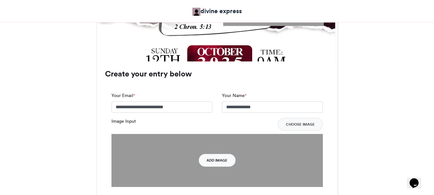
click at [213, 163] on button "Add Image" at bounding box center [217, 160] width 37 height 13
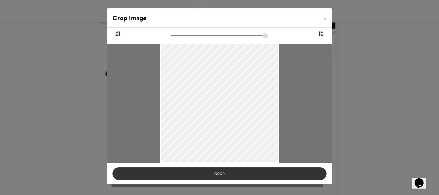
click at [231, 175] on button "Crop" at bounding box center [219, 173] width 214 height 13
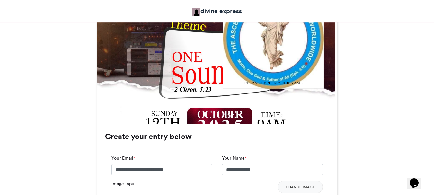
scroll to position [323, 0]
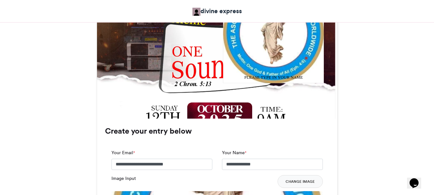
click at [266, 79] on div "PLEASE TYPE IN YOUR NAME" at bounding box center [273, 77] width 120 height 6
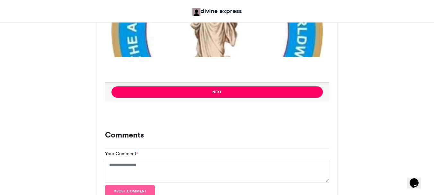
scroll to position [512, 0]
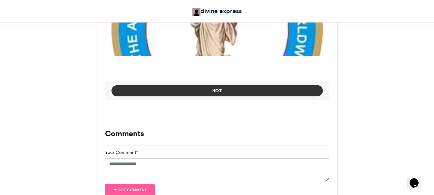
click at [254, 86] on button "Next" at bounding box center [216, 90] width 211 height 11
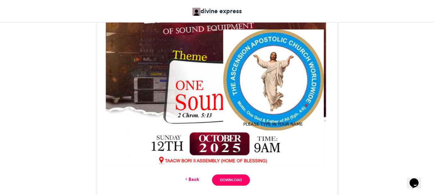
scroll to position [283, 0]
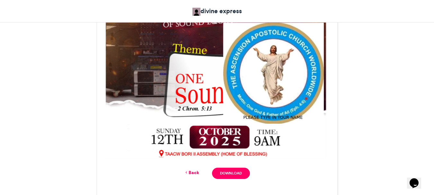
click at [254, 86] on img at bounding box center [217, 39] width 240 height 240
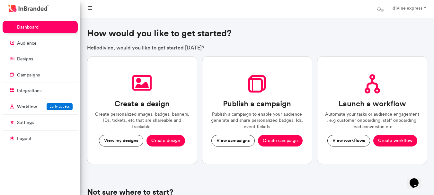
click at [93, 5] on link at bounding box center [90, 9] width 14 height 13
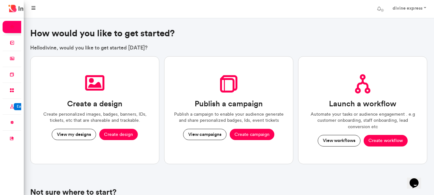
scroll to position [177, 23]
click at [32, 6] on icon at bounding box center [33, 8] width 4 height 4
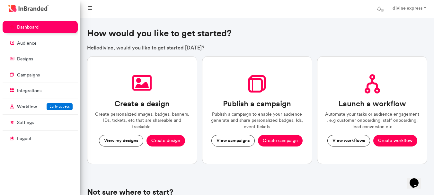
scroll to position [177, 80]
click at [15, 8] on img at bounding box center [28, 8] width 43 height 11
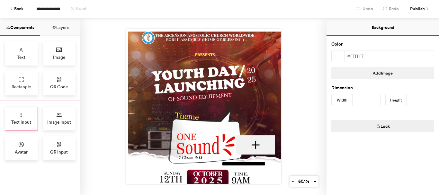
click at [24, 118] on div "Text Input" at bounding box center [21, 119] width 33 height 24
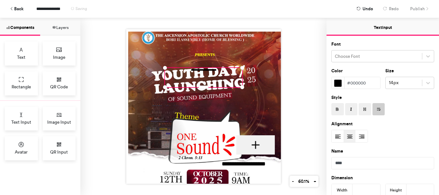
click at [338, 111] on icon "button" at bounding box center [337, 109] width 4 height 4
click at [354, 109] on button "button" at bounding box center [351, 109] width 13 height 12
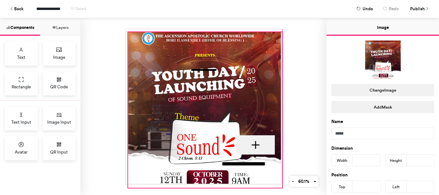
drag, startPoint x: 222, startPoint y: 65, endPoint x: 224, endPoint y: 68, distance: 3.7
click at [224, 68] on div "**********" at bounding box center [203, 106] width 155 height 155
type input "**"
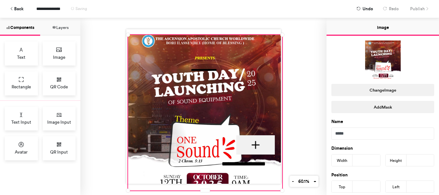
click at [216, 68] on div "**********" at bounding box center [203, 77] width 77 height 19
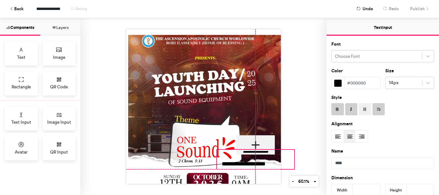
drag, startPoint x: 202, startPoint y: 87, endPoint x: 253, endPoint y: 168, distance: 96.0
click at [253, 168] on div "**********" at bounding box center [203, 106] width 155 height 155
type input "***"
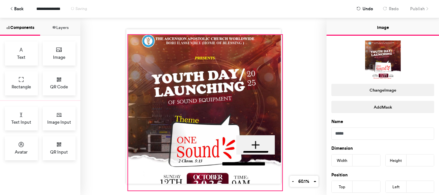
click at [267, 67] on div at bounding box center [205, 113] width 154 height 156
click at [245, 145] on div at bounding box center [255, 144] width 39 height 19
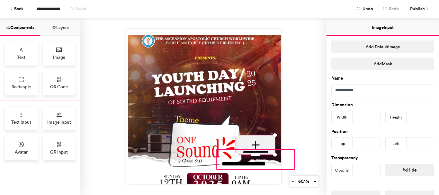
click at [248, 164] on div "**********" at bounding box center [255, 159] width 77 height 19
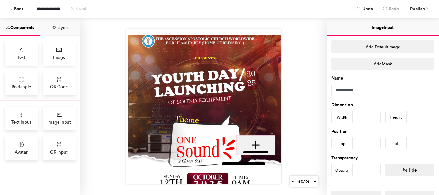
click at [260, 140] on div at bounding box center [255, 144] width 39 height 19
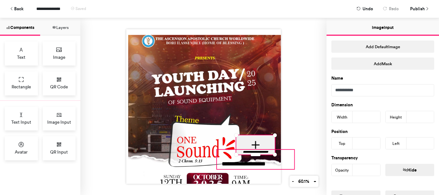
click at [250, 164] on div "**********" at bounding box center [255, 159] width 77 height 19
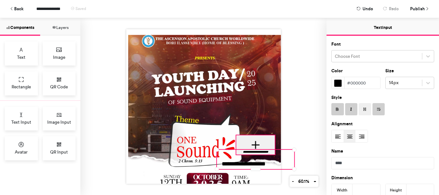
click at [268, 135] on div at bounding box center [255, 144] width 39 height 19
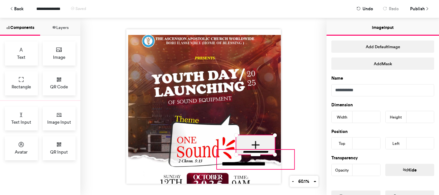
click at [253, 162] on div "**********" at bounding box center [255, 159] width 77 height 19
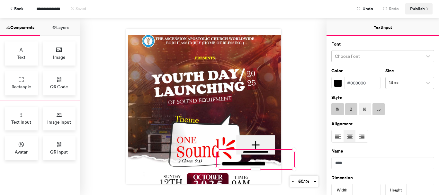
click at [417, 6] on span "Publish" at bounding box center [417, 8] width 15 height 11
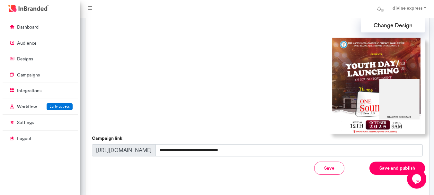
scroll to position [198, 0]
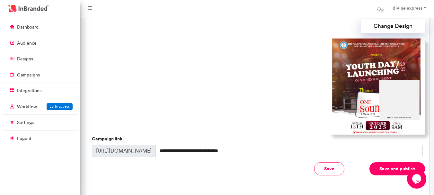
click at [393, 163] on button "Save and publish" at bounding box center [397, 168] width 56 height 13
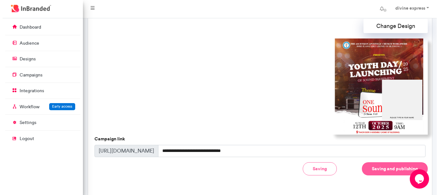
scroll to position [198, 0]
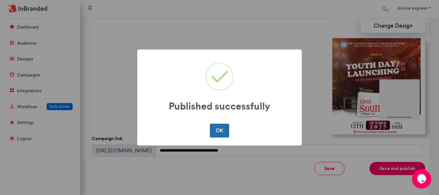
click at [221, 129] on button "OK" at bounding box center [219, 130] width 19 height 13
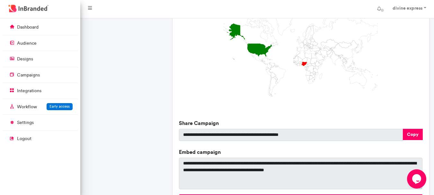
scroll to position [236, 0]
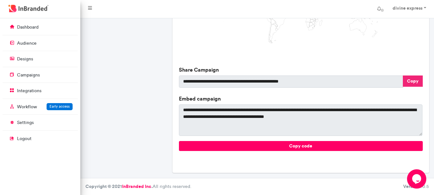
click at [417, 82] on button "Copy" at bounding box center [413, 80] width 20 height 11
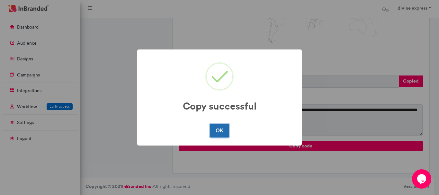
click at [223, 125] on button "OK" at bounding box center [219, 130] width 19 height 13
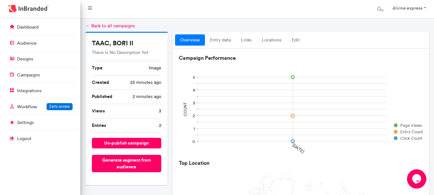
scroll to position [0, 0]
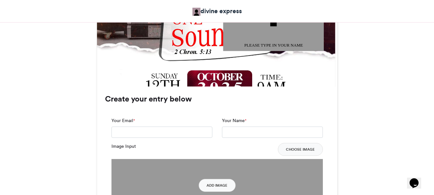
scroll to position [397, 0]
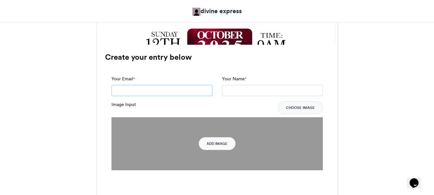
click at [174, 96] on input "Your Email *" at bounding box center [161, 91] width 101 height 12
type input "**********"
click at [236, 90] on input "Your Name *" at bounding box center [272, 91] width 101 height 12
type input "*"
type input "**********"
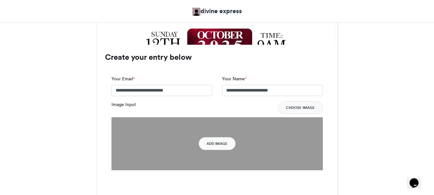
click at [211, 109] on div "Image Input Choose Image" at bounding box center [216, 107] width 211 height 13
click at [306, 87] on input "**********" at bounding box center [272, 91] width 101 height 12
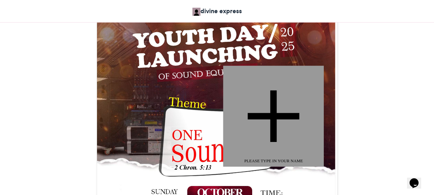
scroll to position [247, 0]
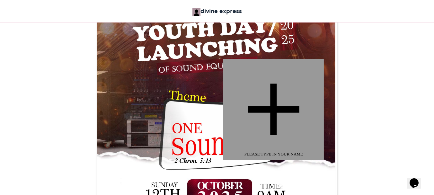
click at [285, 157] on div "PLEASE TYPE IN YOUR NAME" at bounding box center [273, 154] width 120 height 6
click at [281, 152] on div "PLEASE TYPE IN YOUR NAME" at bounding box center [273, 154] width 120 height 6
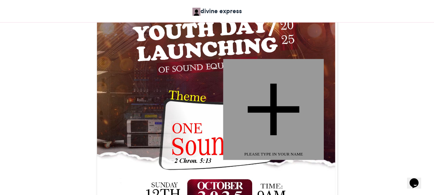
click at [281, 152] on div "PLEASE TYPE IN YOUR NAME" at bounding box center [273, 154] width 120 height 6
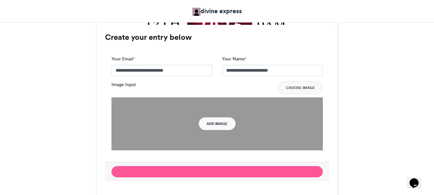
click at [210, 123] on button "Add Image" at bounding box center [217, 123] width 37 height 13
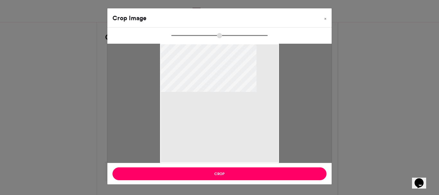
type input "******"
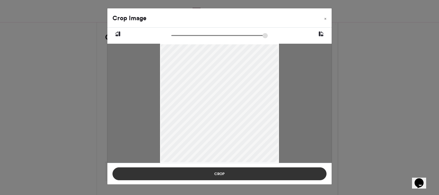
click at [249, 171] on button "Crop" at bounding box center [219, 173] width 214 height 13
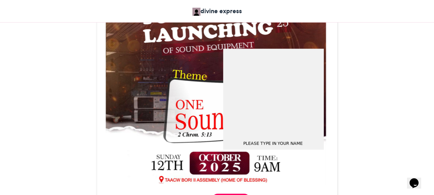
scroll to position [245, 0]
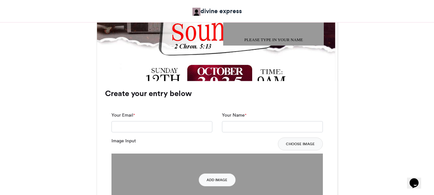
scroll to position [374, 0]
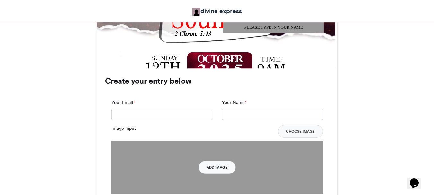
click at [225, 167] on button "Add Image" at bounding box center [217, 167] width 37 height 13
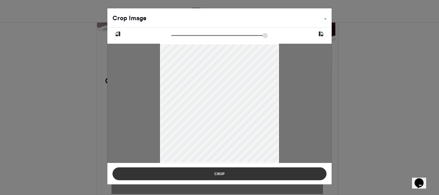
click at [260, 173] on button "Crop" at bounding box center [219, 173] width 214 height 13
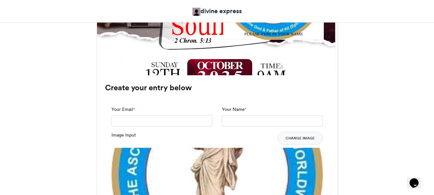
scroll to position [376, 0]
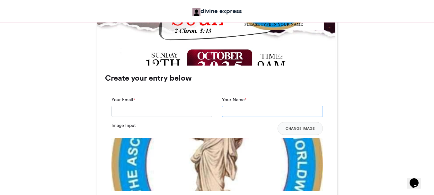
click at [245, 111] on input "Your Name *" at bounding box center [272, 112] width 101 height 12
type input "**********"
click at [250, 73] on div "**********" at bounding box center [217, 154] width 240 height 177
click at [151, 107] on input "Your Email *" at bounding box center [161, 112] width 101 height 12
type input "**********"
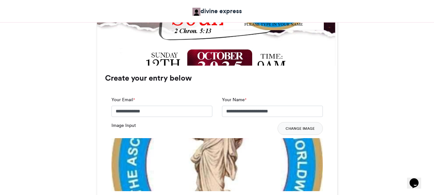
click at [182, 96] on div "**********" at bounding box center [161, 106] width 101 height 21
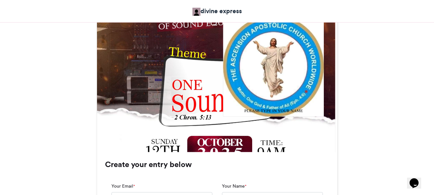
scroll to position [266, 0]
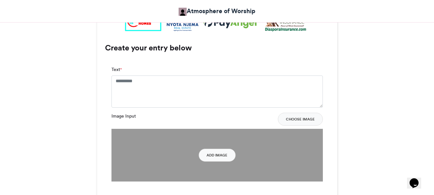
scroll to position [477, 0]
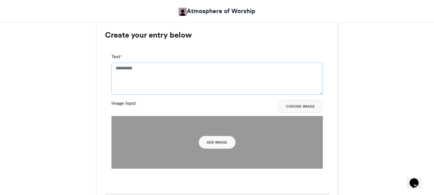
click at [167, 86] on textarea "Text *" at bounding box center [216, 79] width 211 height 32
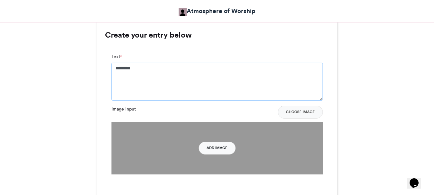
type textarea "********"
click at [224, 147] on button "Add Image" at bounding box center [217, 148] width 37 height 13
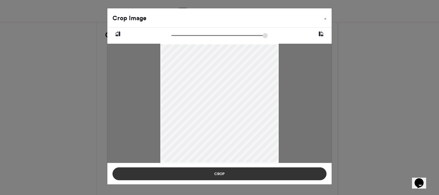
click at [220, 172] on button "Crop" at bounding box center [219, 173] width 214 height 13
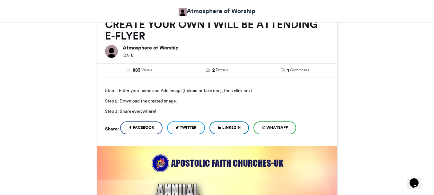
scroll to position [115, 0]
drag, startPoint x: 105, startPoint y: 90, endPoint x: 162, endPoint y: 108, distance: 59.8
click at [162, 108] on p "Step 1: Enter your name and Add image (Upload or take one), then click next Ste…" at bounding box center [217, 100] width 224 height 31
copy p "Step 1: Enter your name and Add image (Upload or take one), then click next Ste…"
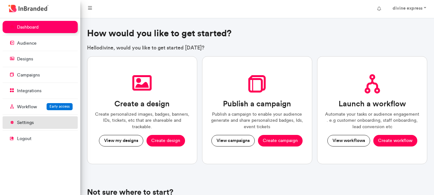
click at [32, 123] on p "settings" at bounding box center [25, 122] width 17 height 6
